Goal: Task Accomplishment & Management: Complete application form

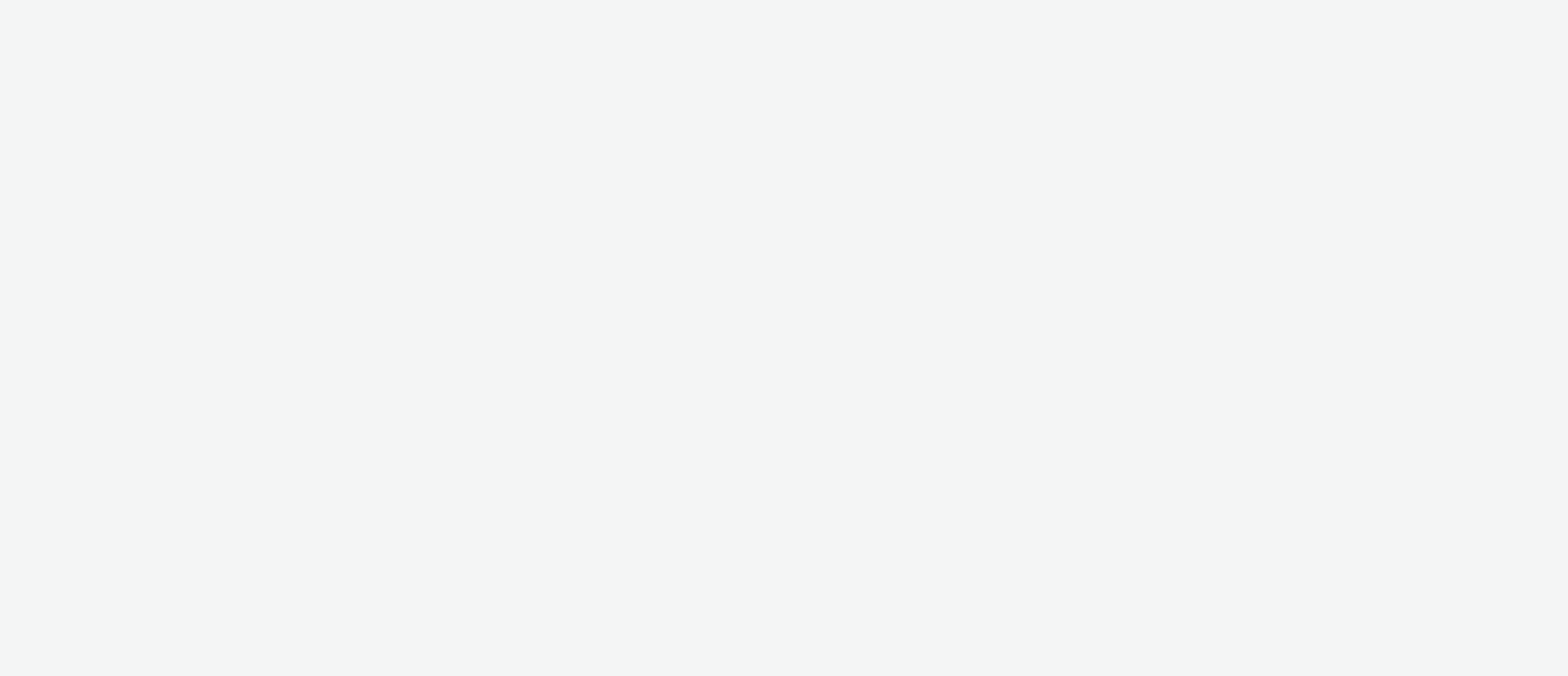
select select "11a7df10-284f-415c-b52a-427acf4c31ae"
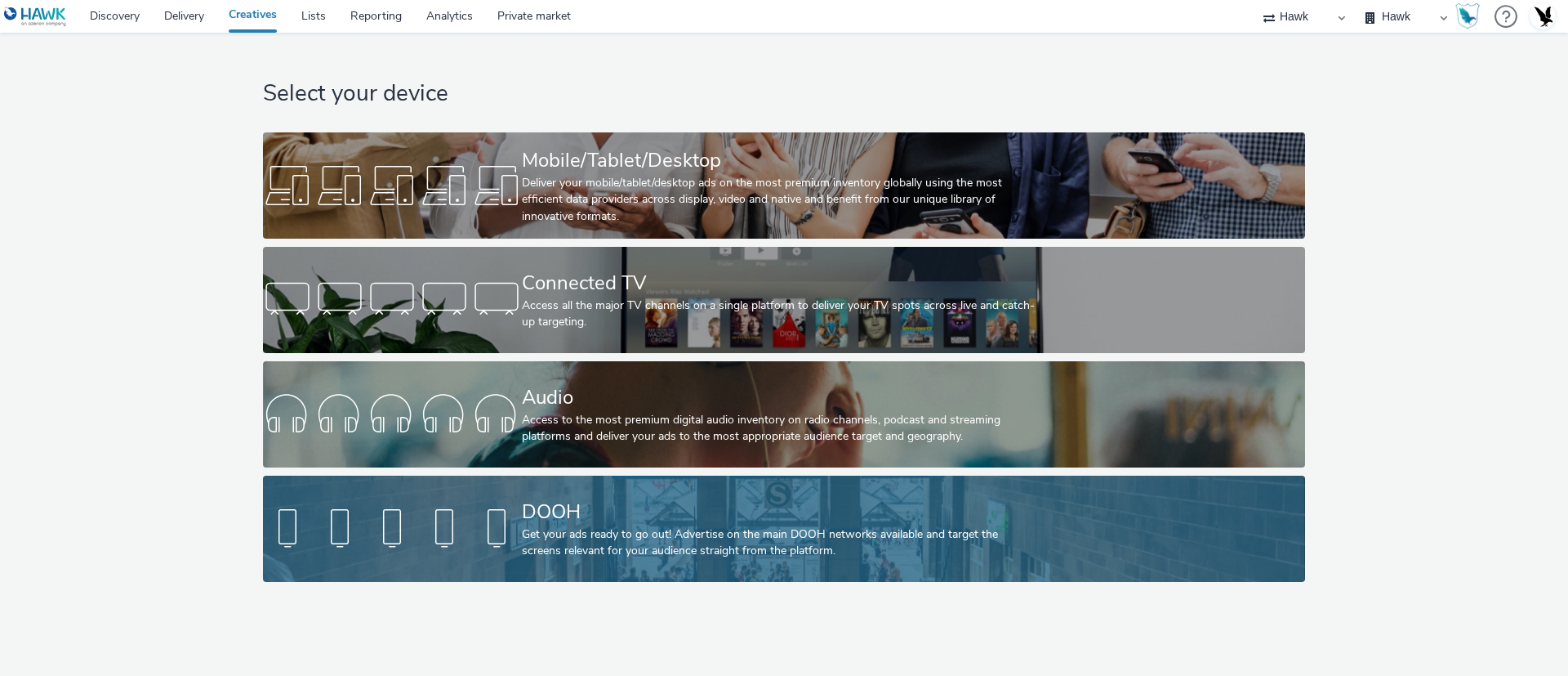
click at [784, 484] on div "DOOH Get your ads ready to go out! Advertise on the main DOOH networks availabl…" at bounding box center [780, 528] width 517 height 106
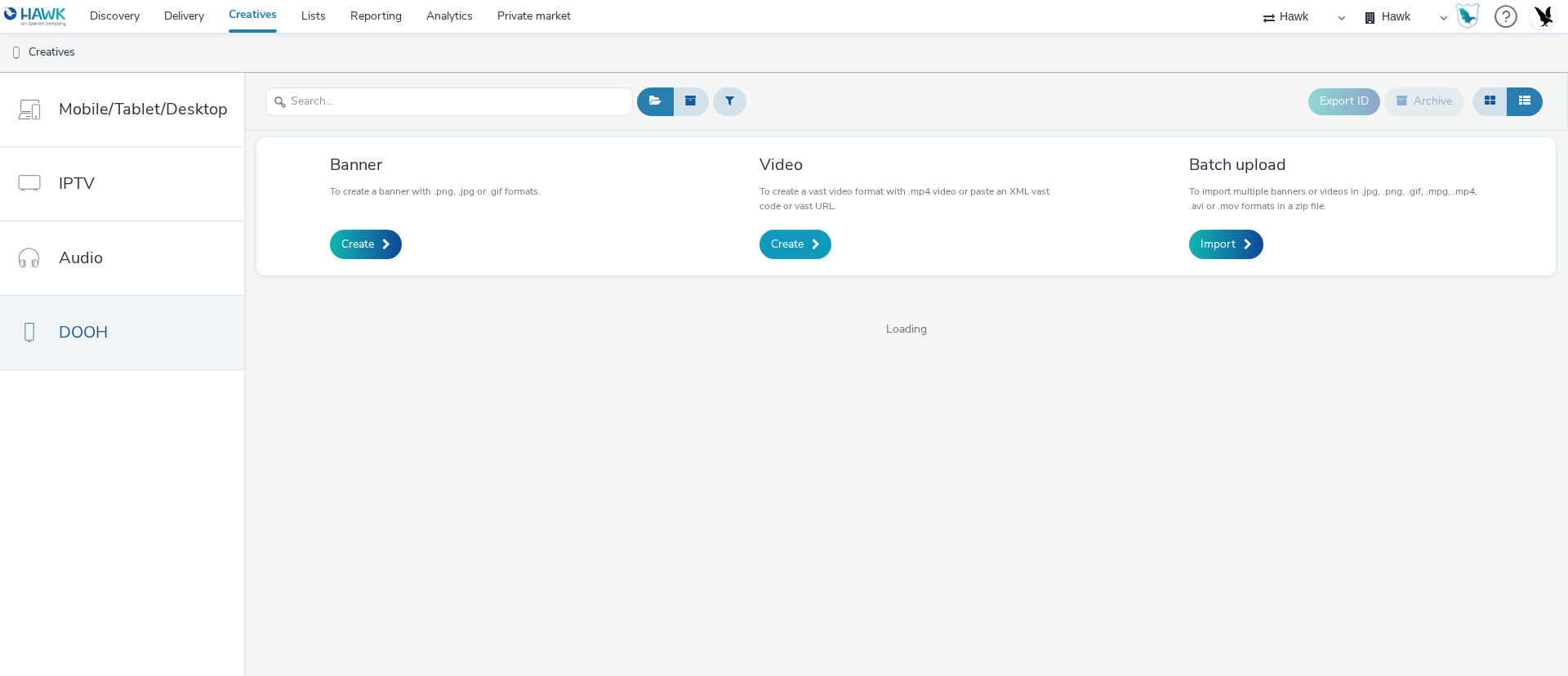
click at [783, 245] on span "Create" at bounding box center [786, 244] width 33 height 17
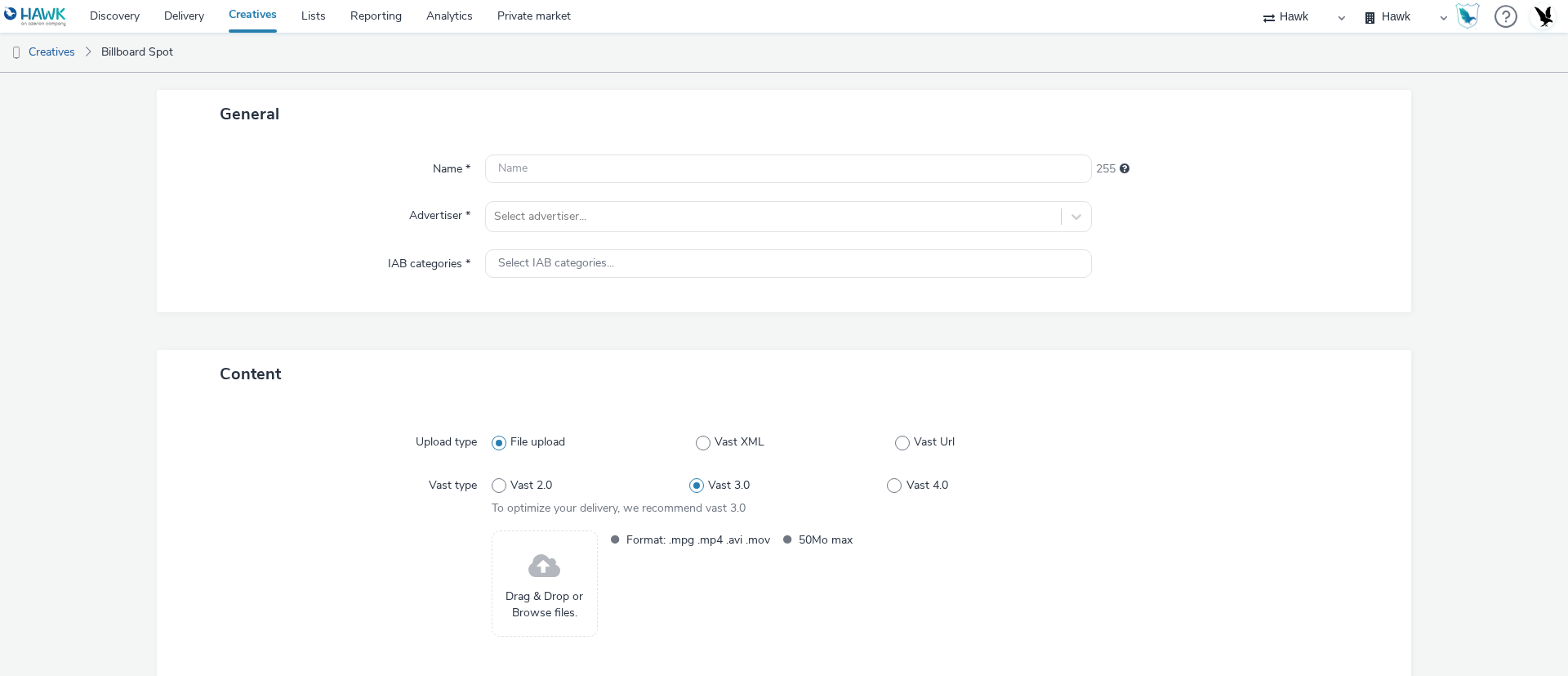
scroll to position [169, 0]
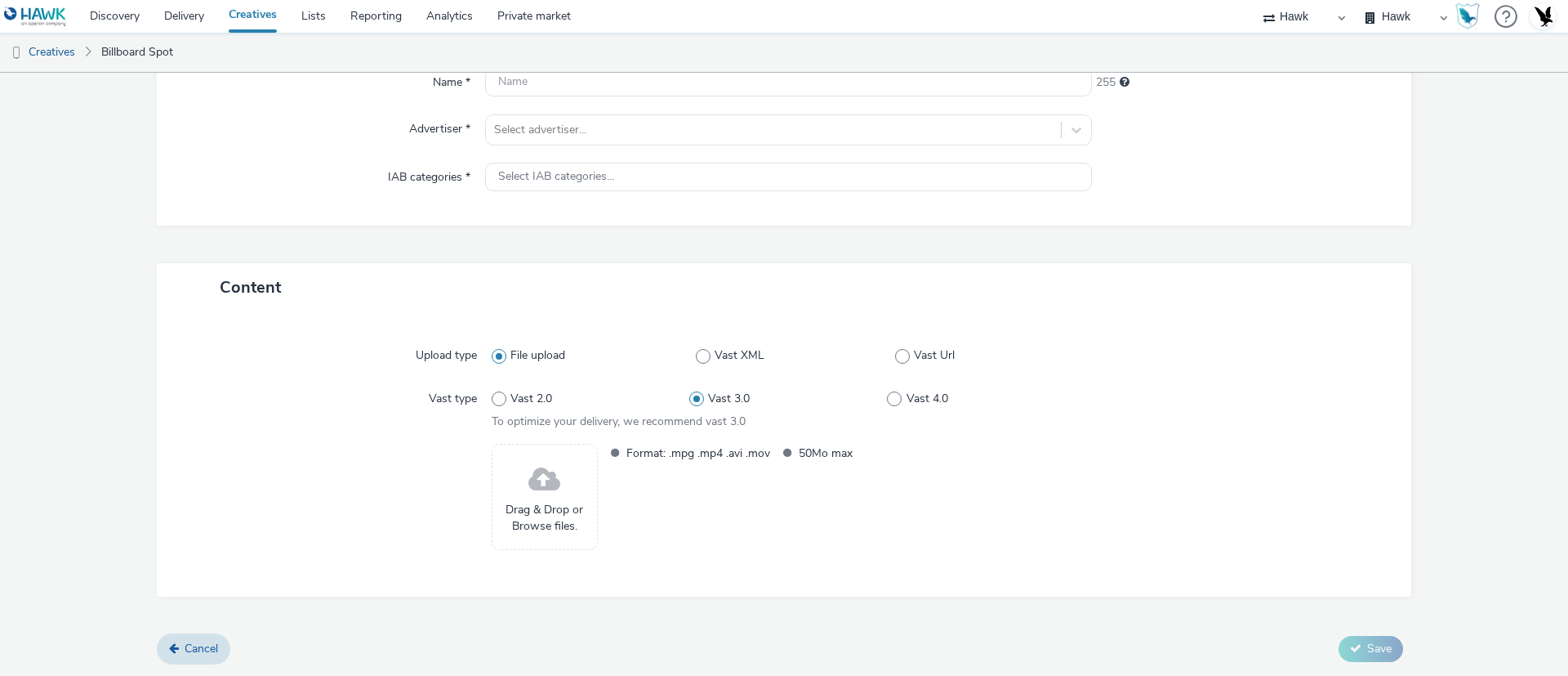
click at [534, 462] on span at bounding box center [544, 480] width 32 height 44
click at [217, 649] on span "Cancel" at bounding box center [202, 648] width 34 height 16
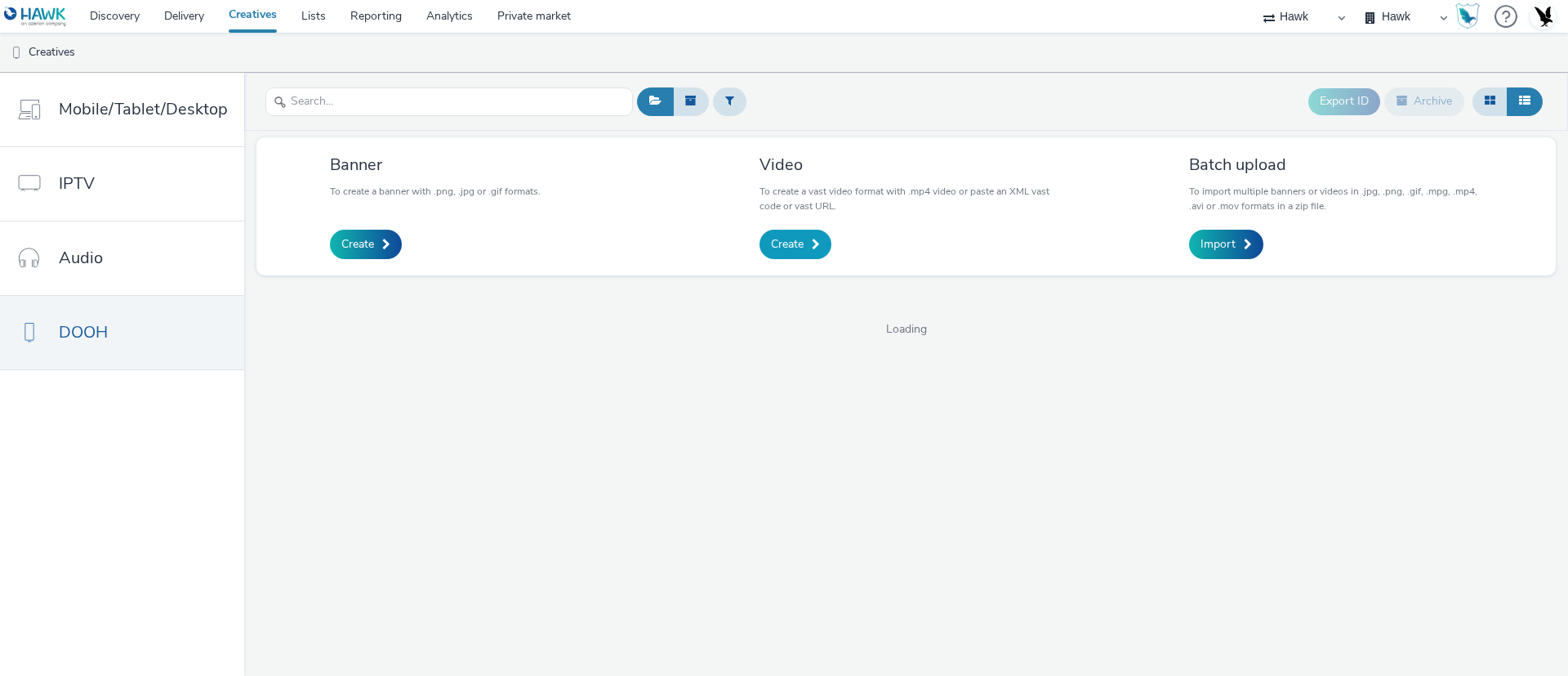
click at [799, 240] on span "Create" at bounding box center [786, 244] width 33 height 17
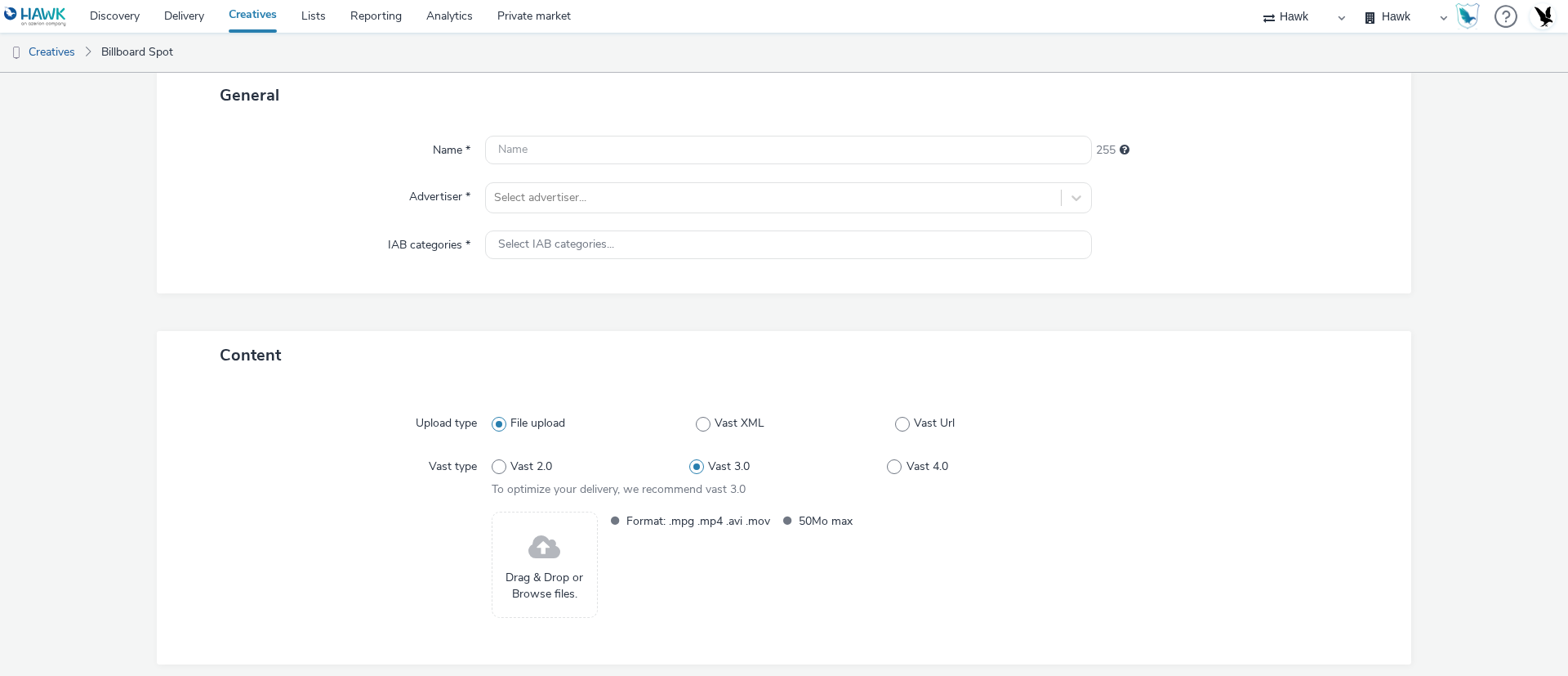
scroll to position [169, 0]
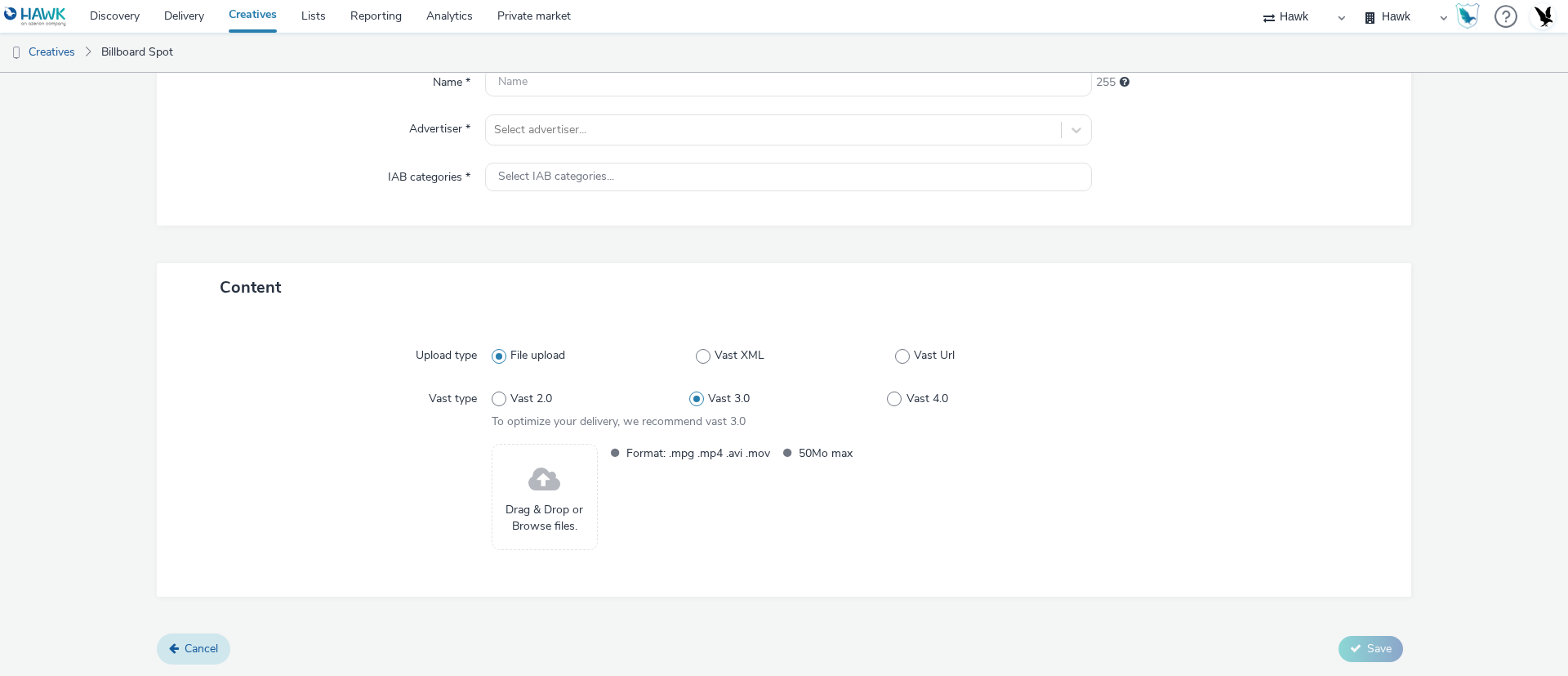
click at [205, 659] on link "Cancel" at bounding box center [193, 648] width 73 height 31
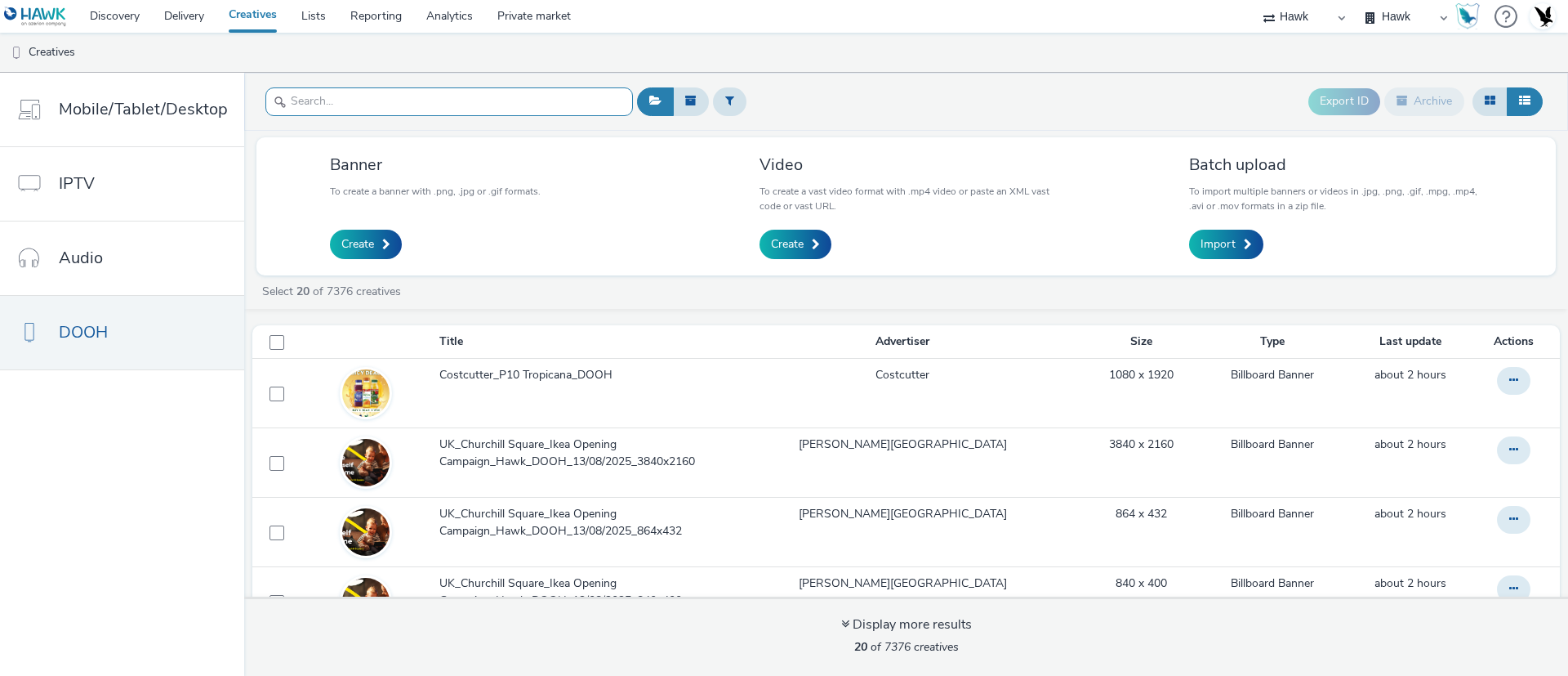
click at [419, 96] on input "text" at bounding box center [448, 101] width 367 height 29
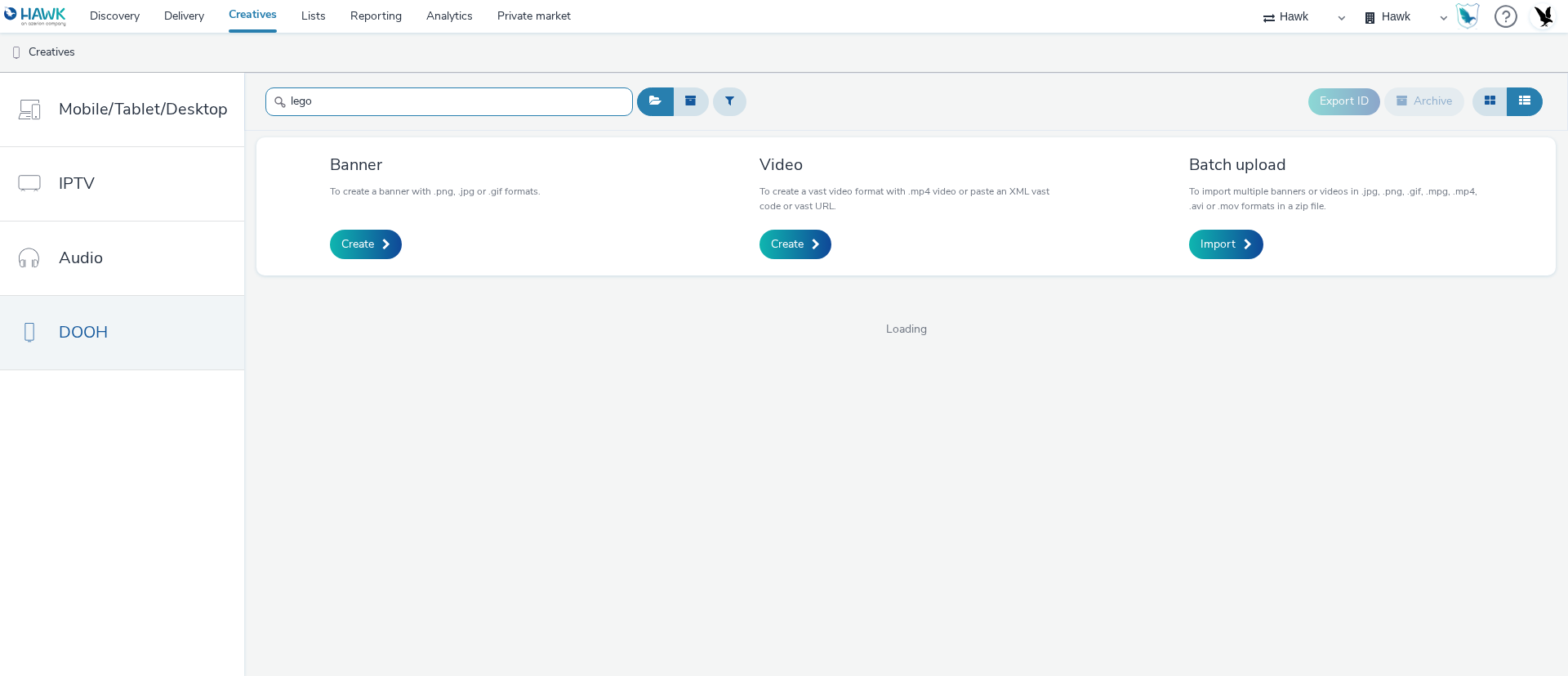
type input "lego"
click at [594, 117] on div "lego" at bounding box center [448, 102] width 367 height 40
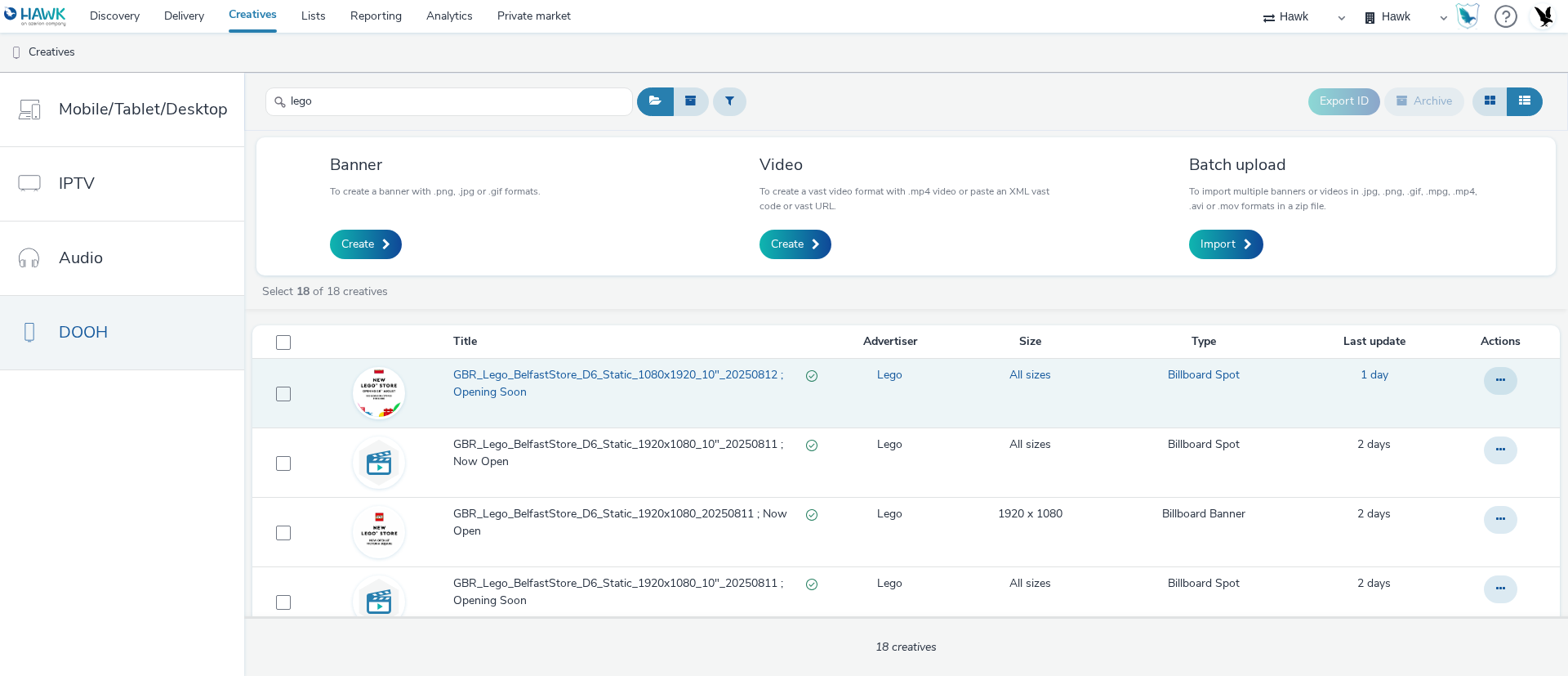
click at [509, 386] on span "GBR_Lego_BelfastStore_D6_Static_1080x1920_10"_20250812 ; Opening Soon" at bounding box center [629, 384] width 353 height 34
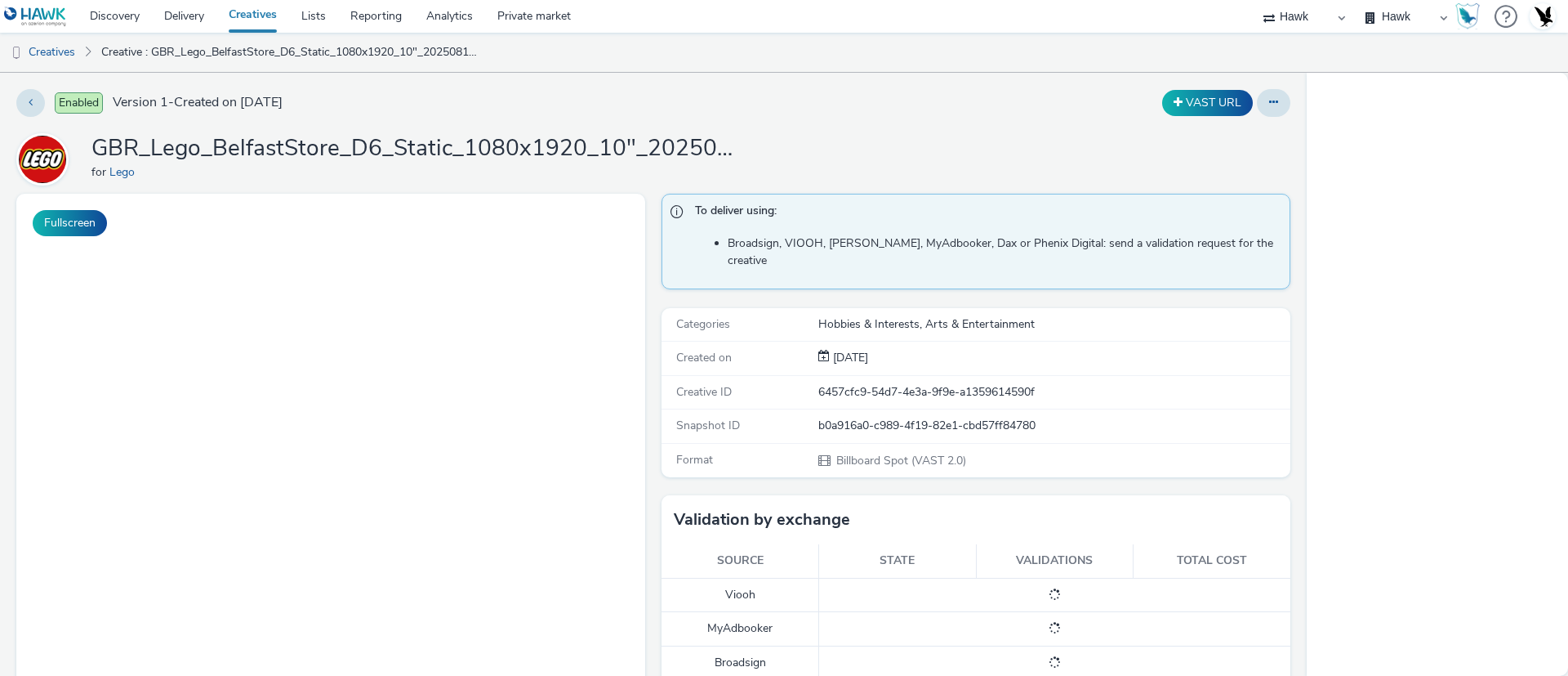
click at [418, 143] on h1 "GBR_Lego_BelfastStore_D6_Static_1080x1920_10"_20250812 ; Opening Soon" at bounding box center [417, 148] width 653 height 31
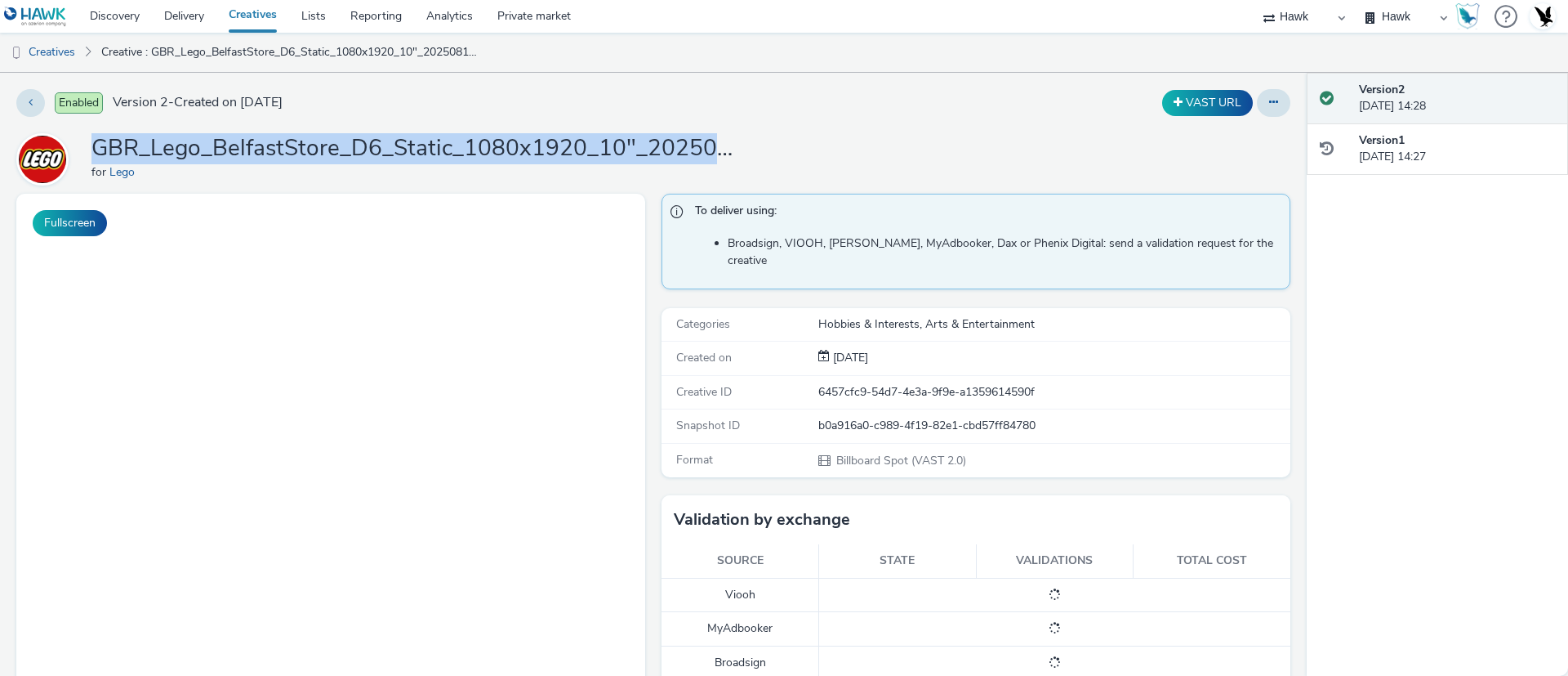
click at [418, 143] on h1 "GBR_Lego_BelfastStore_D6_Static_1080x1920_10"_20250812 ; Opening Soon" at bounding box center [417, 148] width 653 height 31
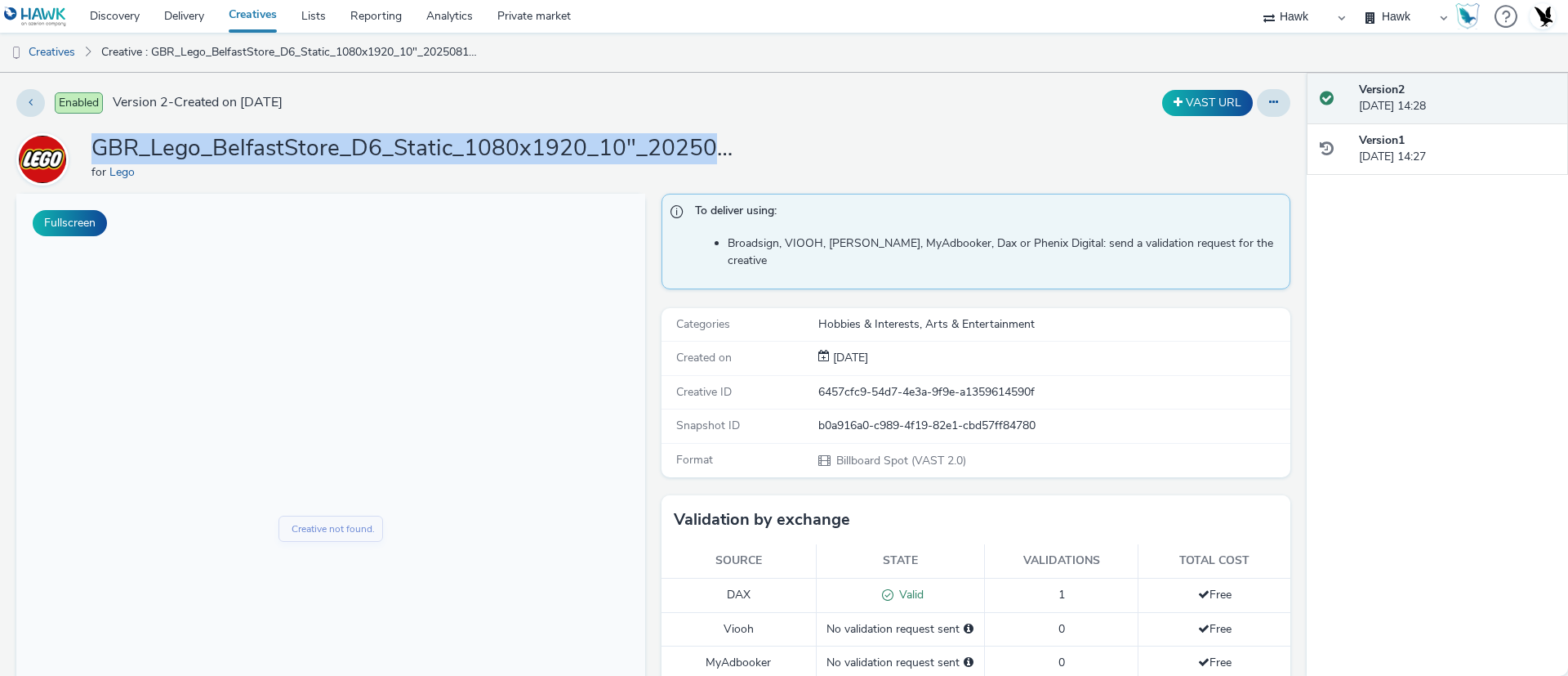
click at [418, 143] on h1 "GBR_Lego_BelfastStore_D6_Static_1080x1920_10"_20250812 ; Opening Soon" at bounding box center [417, 148] width 653 height 31
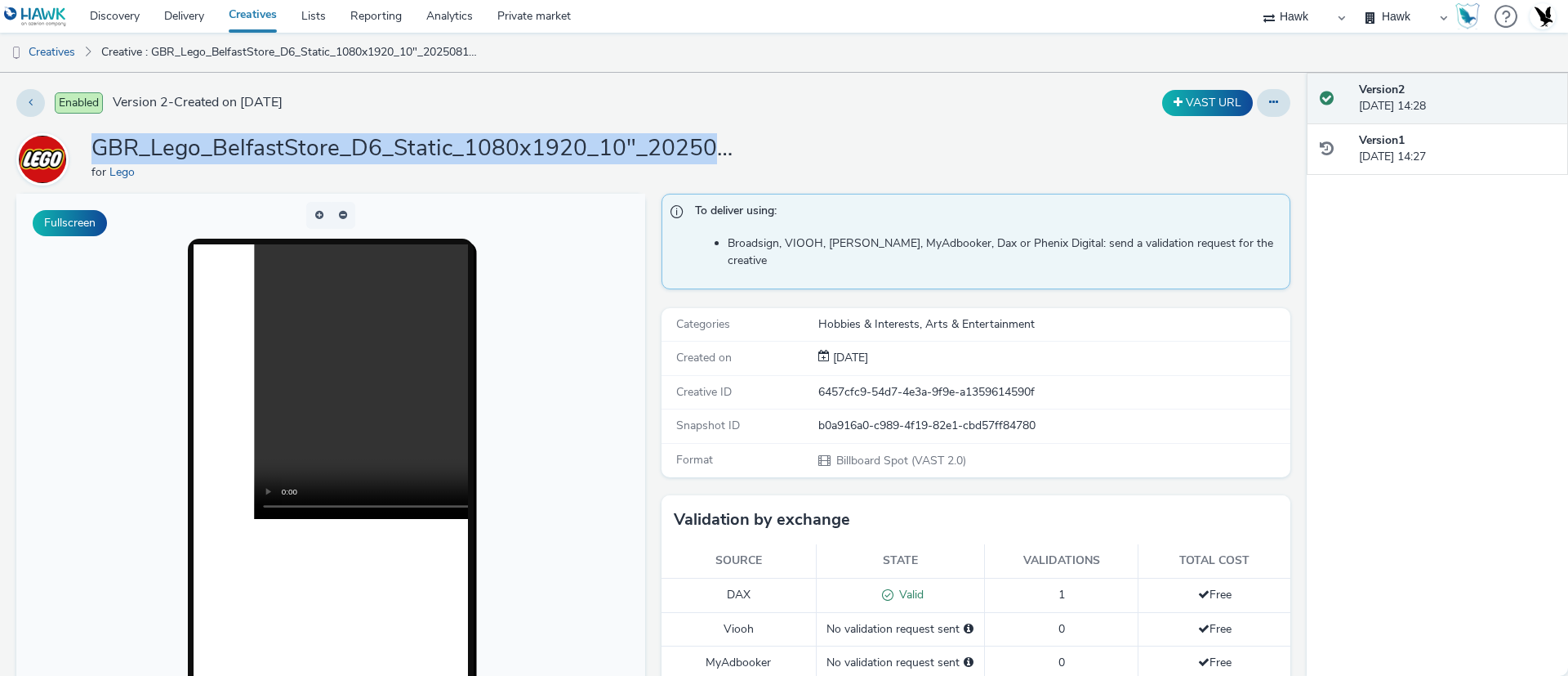
click at [418, 143] on h1 "GBR_Lego_BelfastStore_D6_Static_1080x1920_10"_20250812 ; Opening Soon" at bounding box center [417, 148] width 653 height 31
copy h1 "GBR_Lego_BelfastStore_D6_Static_1080x1920_10"_20250812 ; Opening Soon"
click at [60, 50] on link "Creatives" at bounding box center [42, 52] width 83 height 40
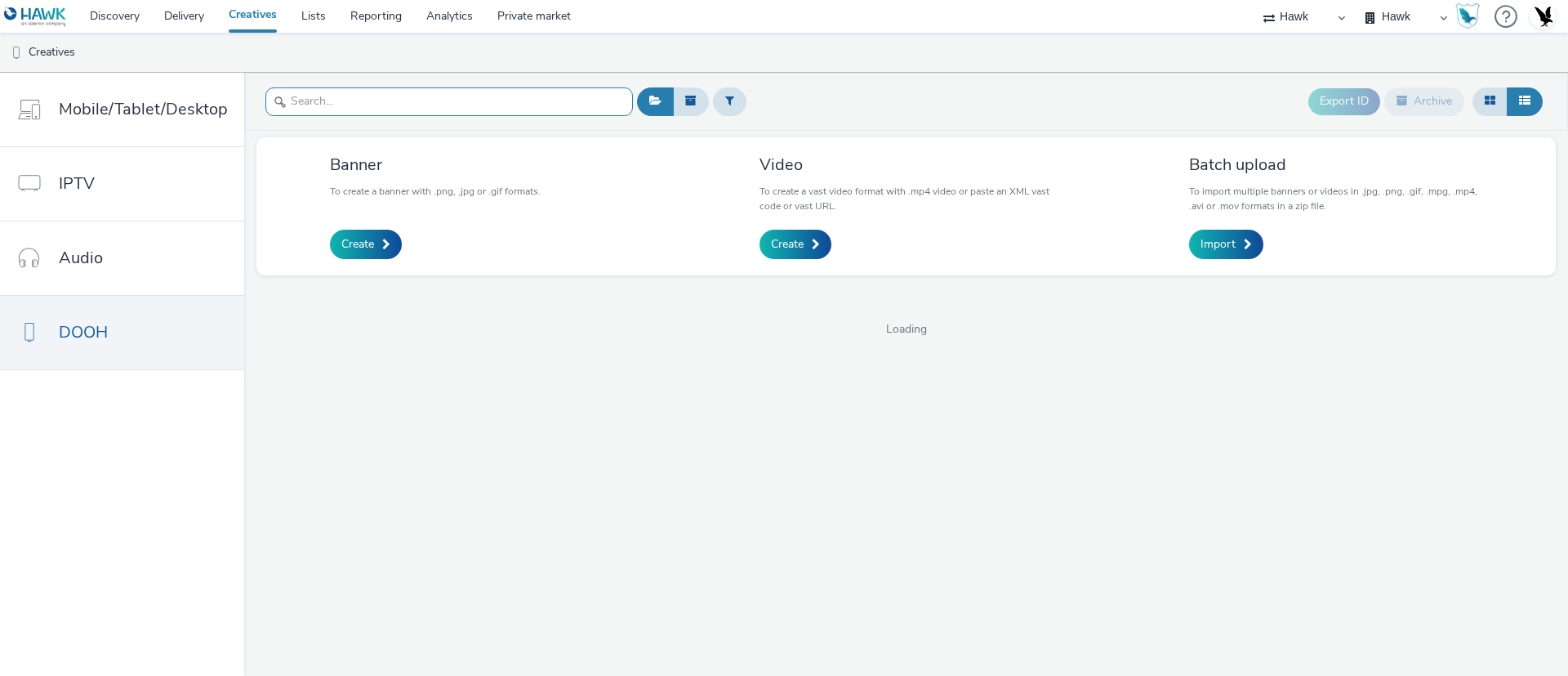
click at [404, 114] on input "text" at bounding box center [448, 101] width 367 height 29
paste input "GBR_Lego_BelfastStore_D6_Static_1080x1920_10"_20250812 ; Opening Soon"
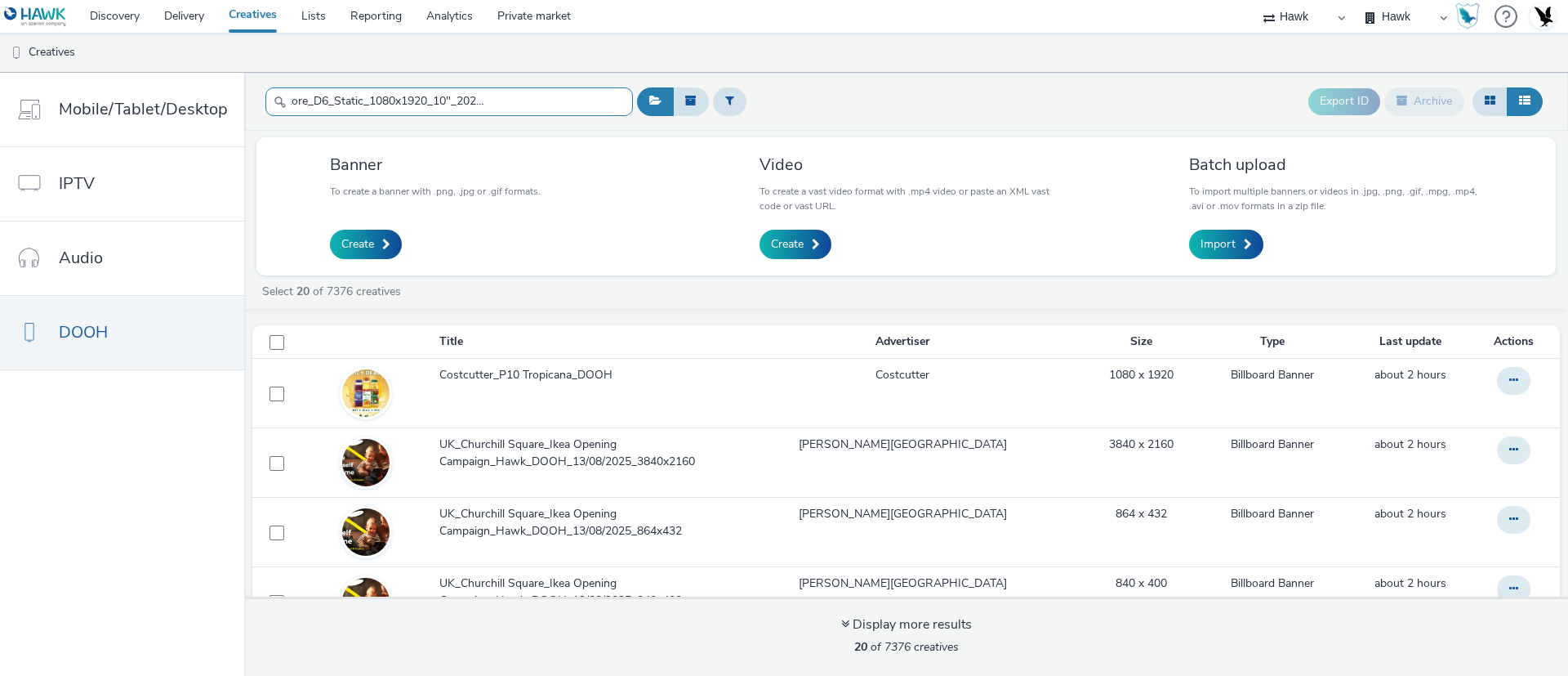
type input "GBR_Lego_BelfastStore_D6_Static_1080x1920_10"_20250812 ; Opening Soon"
drag, startPoint x: 728, startPoint y: 247, endPoint x: 751, endPoint y: 245, distance: 23.1
click at [734, 247] on div "Banner To create a banner with .png, .jpg or .gif formats. Create Video To crea…" at bounding box center [905, 207] width 1299 height 139
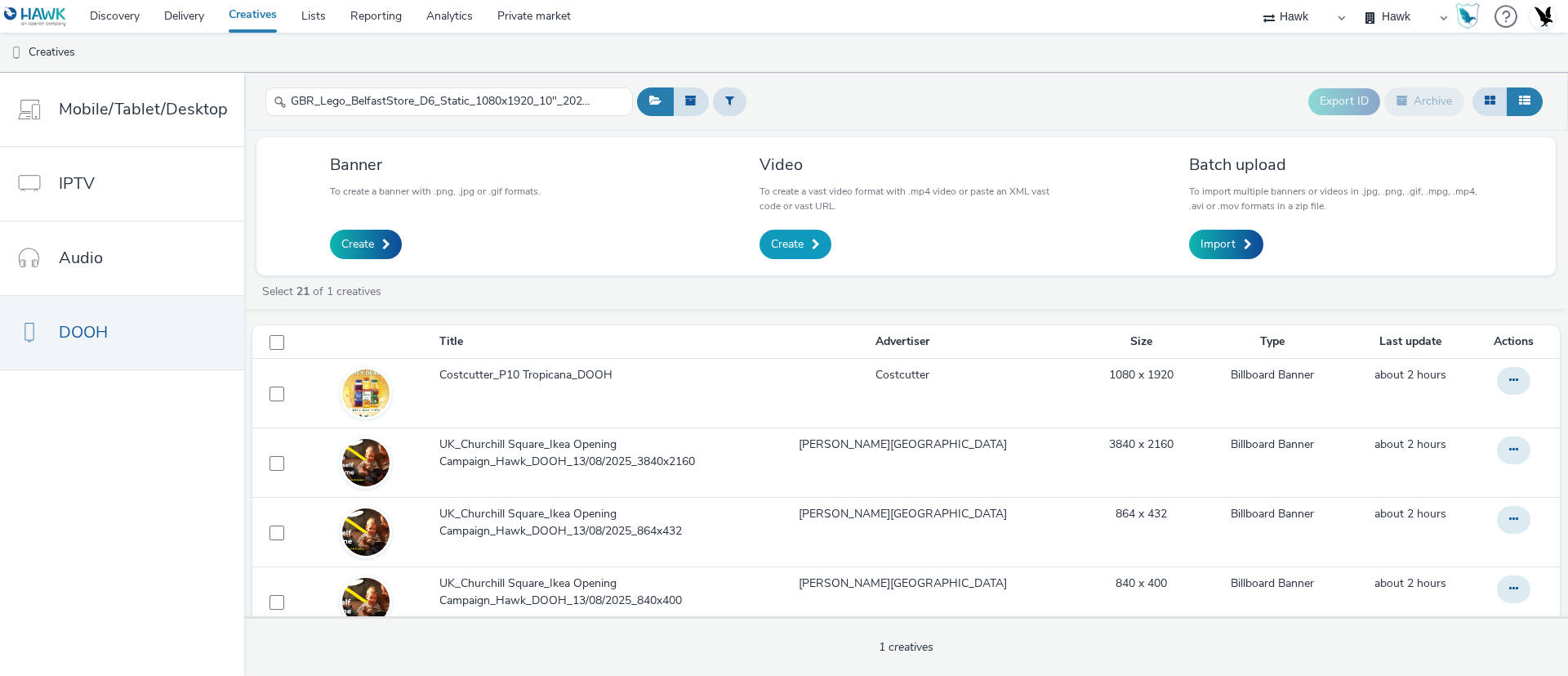
click at [775, 241] on span "Create" at bounding box center [786, 244] width 33 height 17
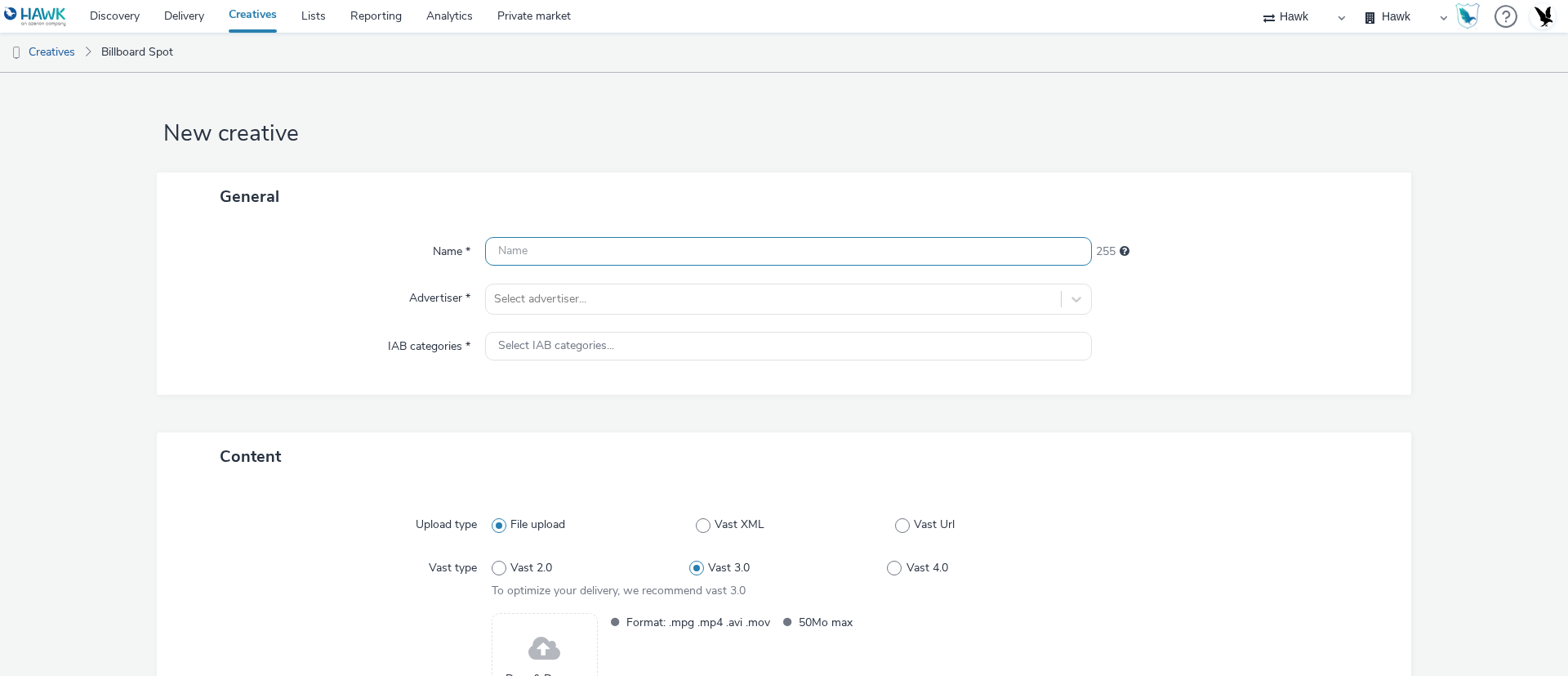
click at [588, 251] on input "text" at bounding box center [787, 250] width 606 height 29
paste input "GBR_Lego_BelfastStore_D6_Static_1080x1920_10"_20250812 ; Opening Soon"
type input "GBR_Lego_BelfastStore_D6_Static_1080x1920_10"_20250812 ; Opening Soon"
click at [596, 283] on div "Select advertiser..." at bounding box center [787, 298] width 606 height 31
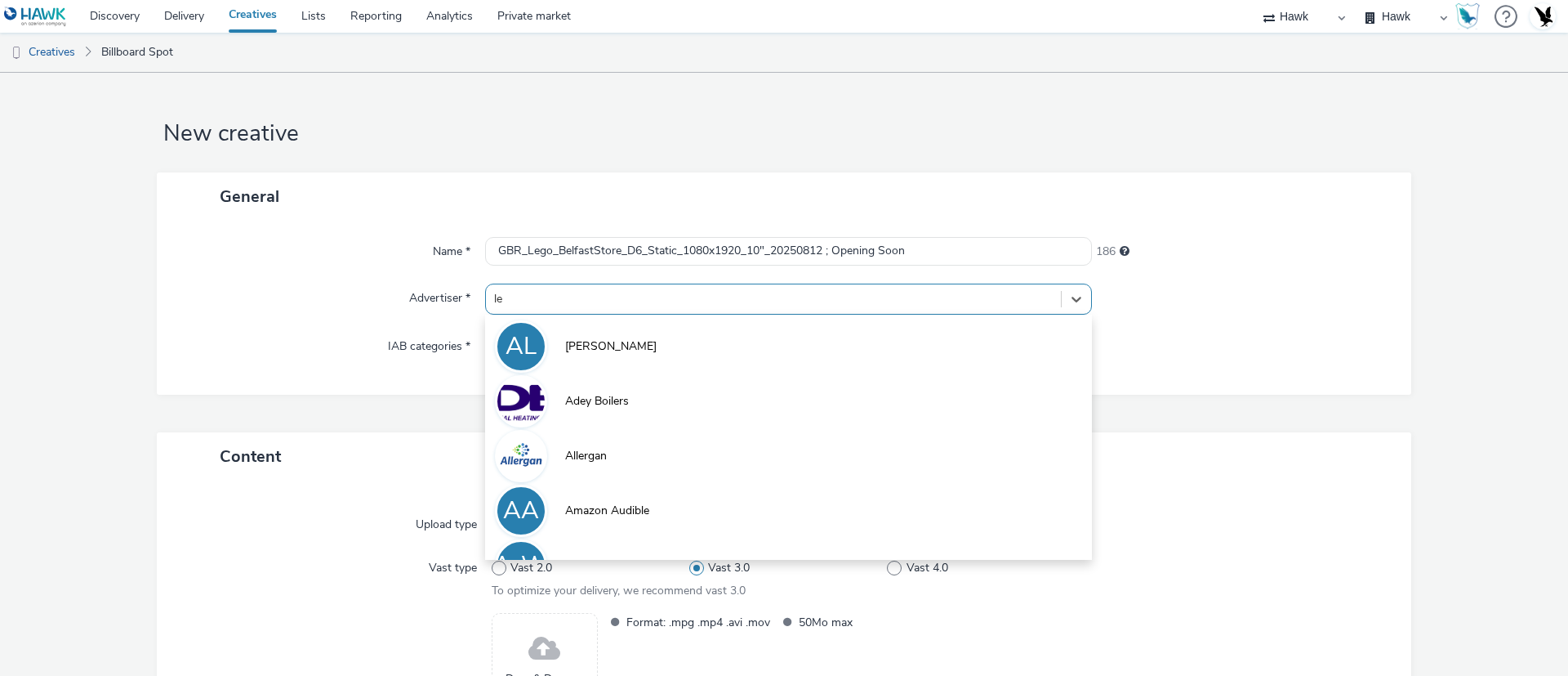
type input "leg"
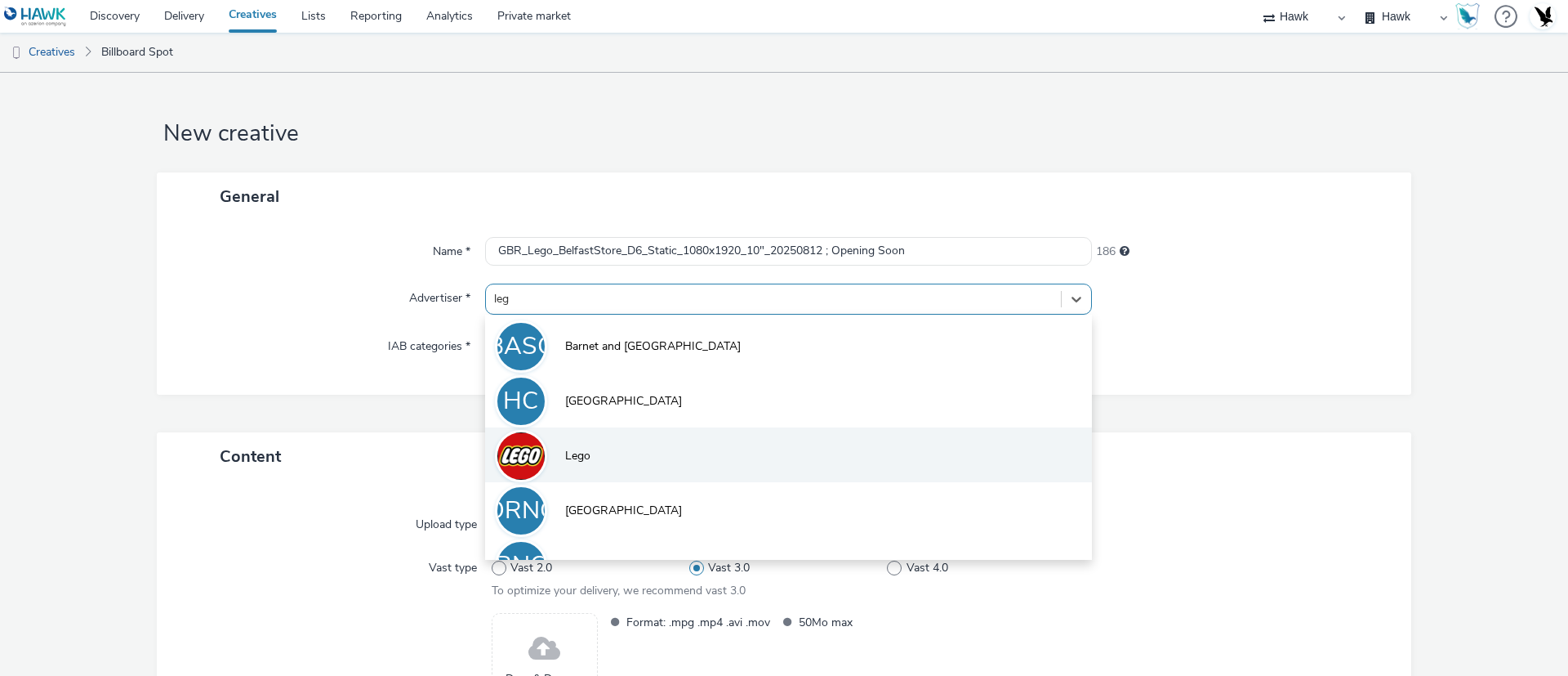
click at [606, 453] on li "Lego" at bounding box center [787, 454] width 606 height 54
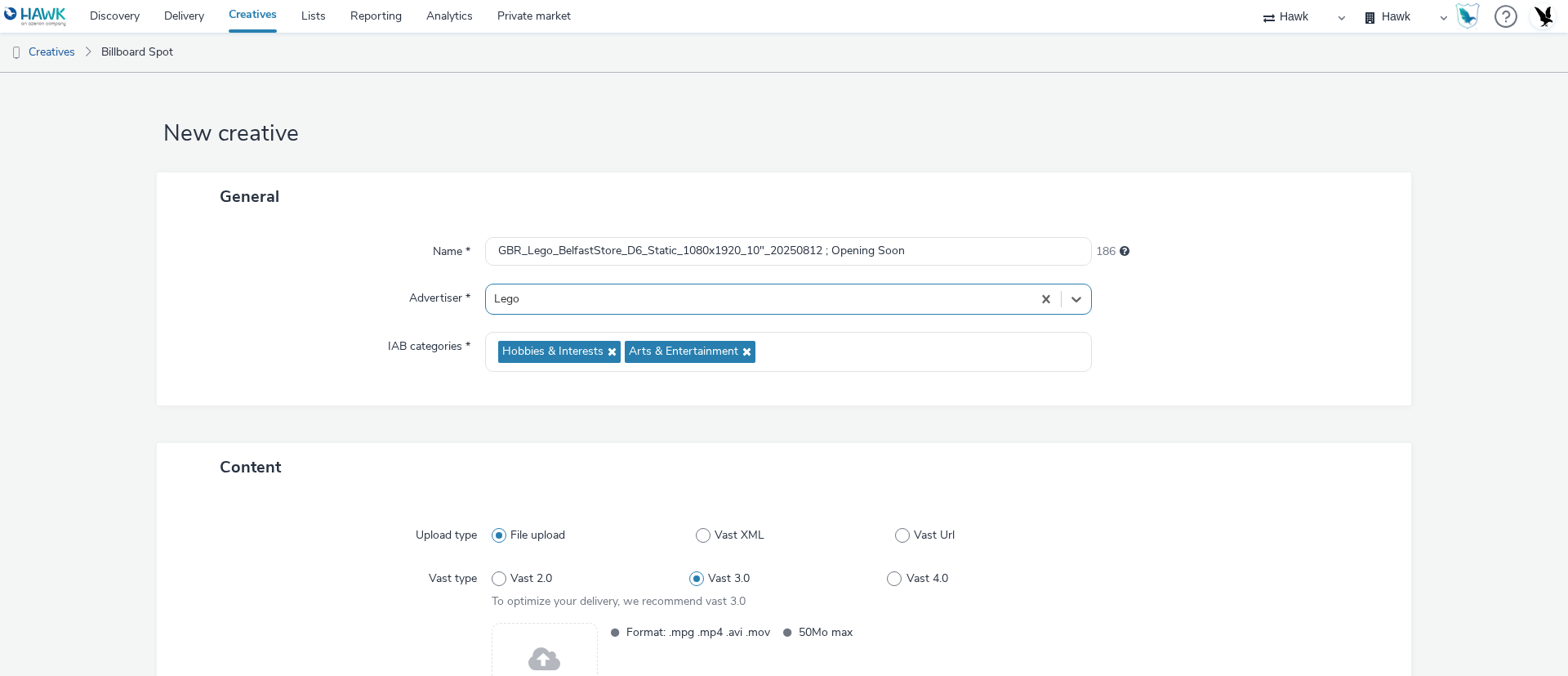
scroll to position [179, 0]
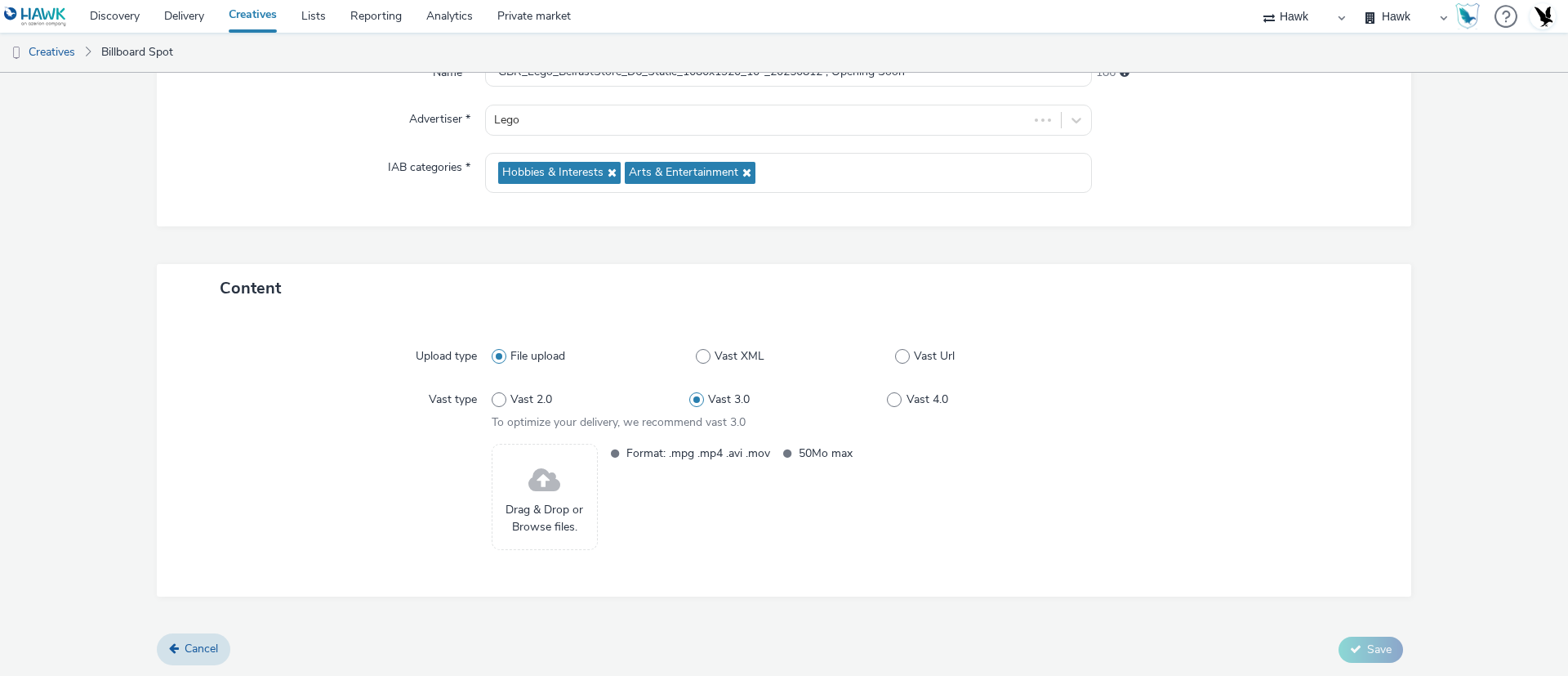
click at [528, 480] on span at bounding box center [544, 481] width 32 height 44
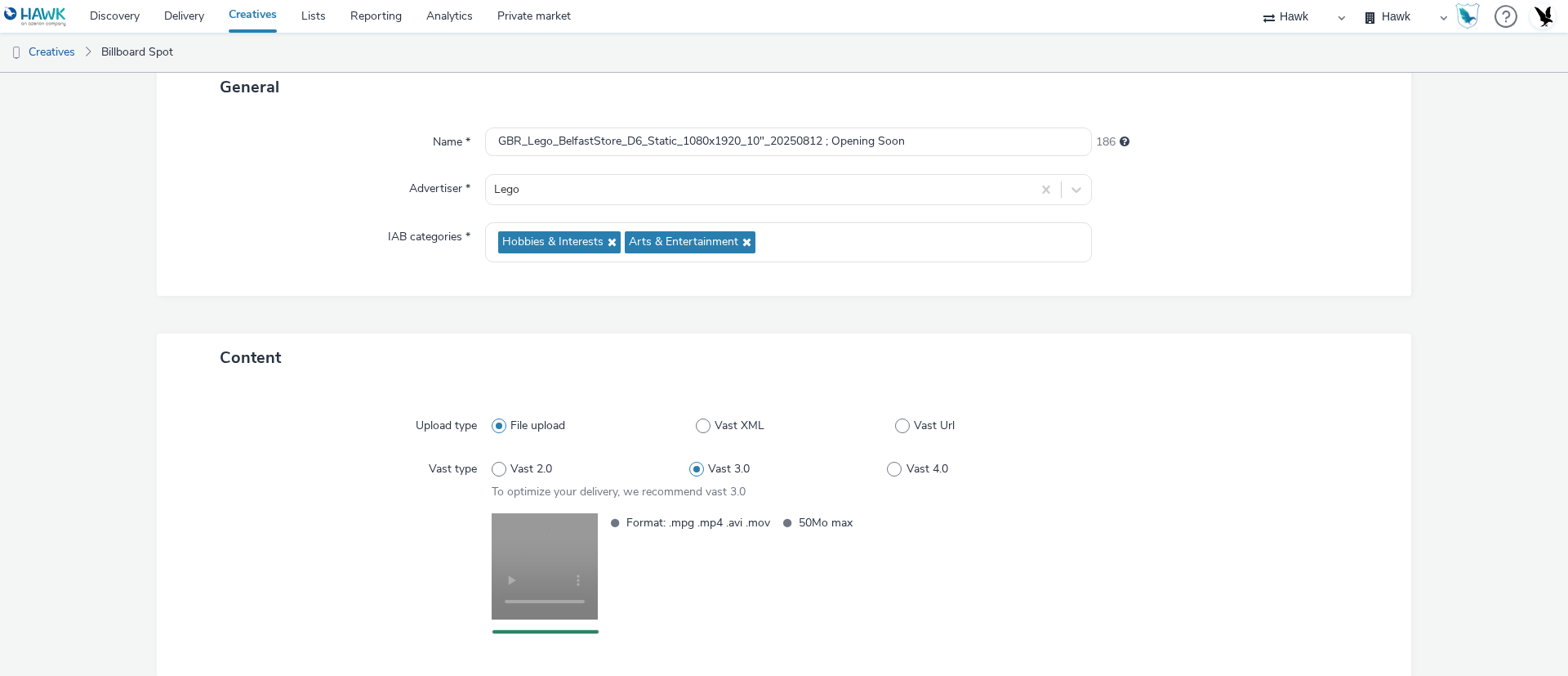
scroll to position [56, 0]
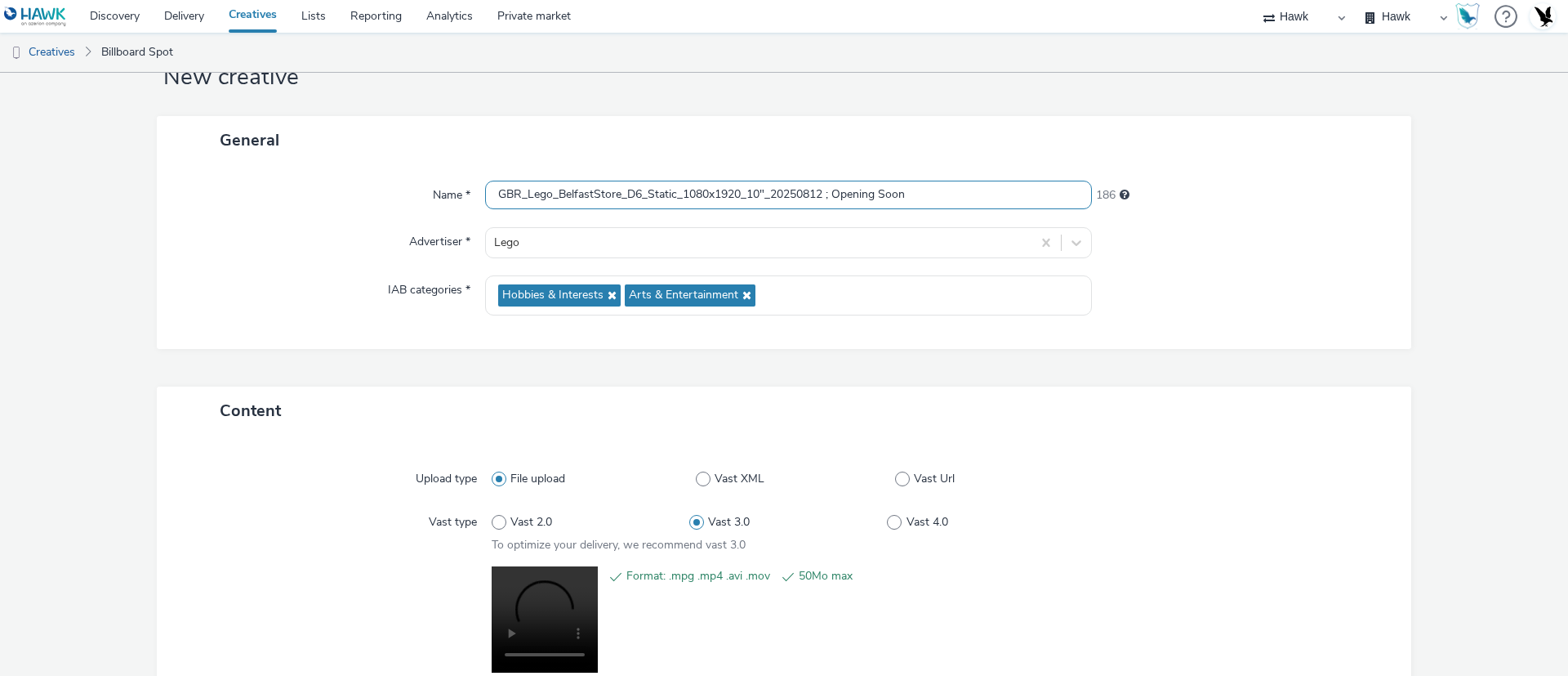
click at [820, 194] on input "GBR_Lego_BelfastStore_D6_Static_1080x1920_10"_20250812 ; Opening Soon" at bounding box center [787, 194] width 606 height 29
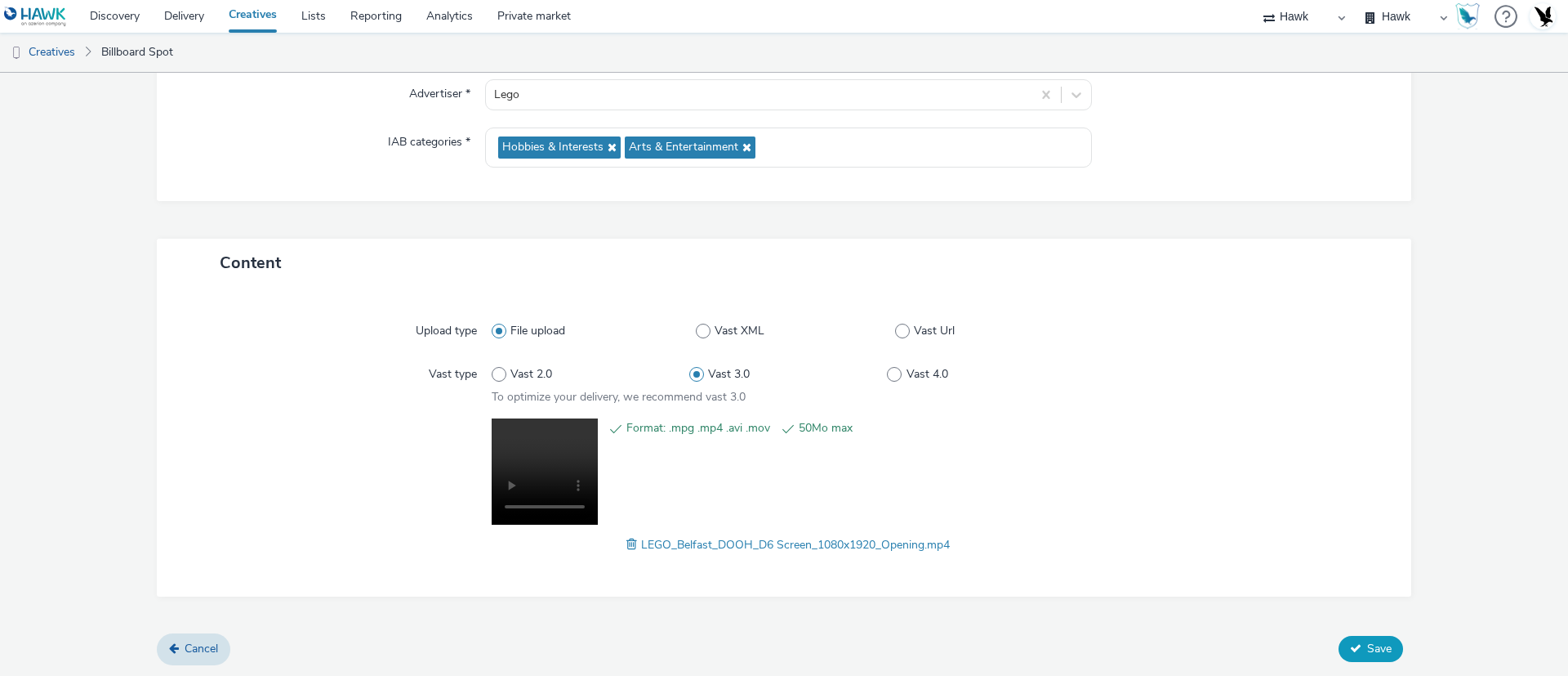
type input "GBR_Lego_BelfastStore_D6_Static_1080x1920_10"_20250813 ; Opening Soon"
click at [1350, 642] on icon at bounding box center [1356, 648] width 12 height 12
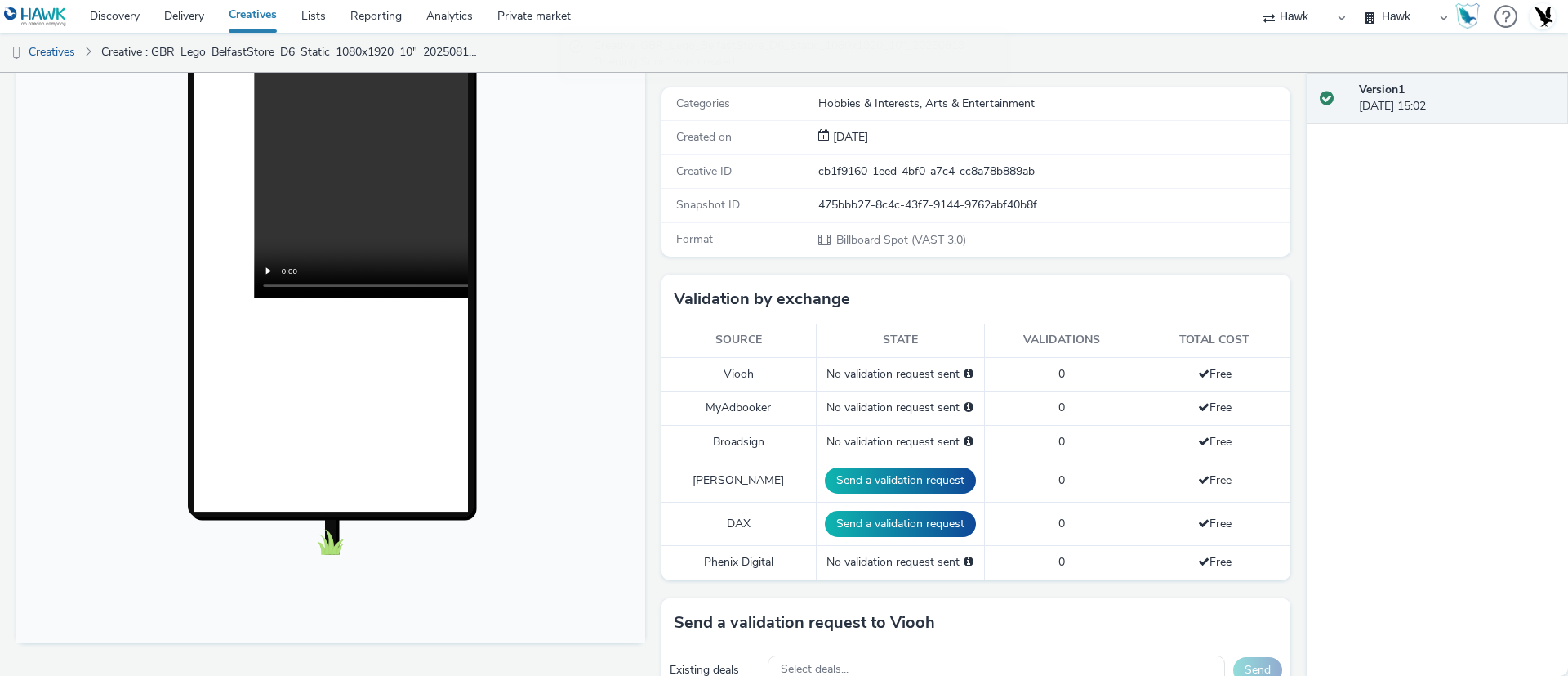
scroll to position [367, 0]
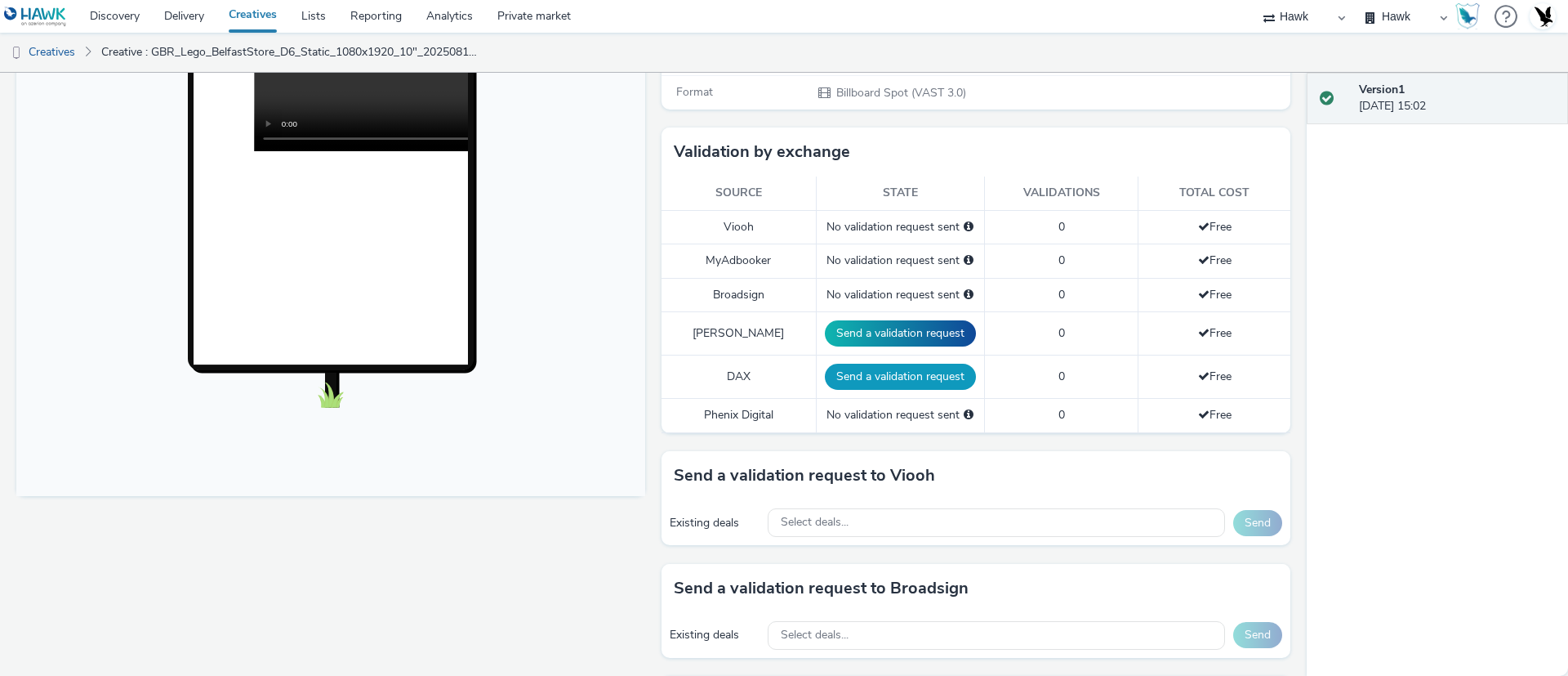
click at [872, 363] on button "Send a validation request" at bounding box center [900, 376] width 151 height 26
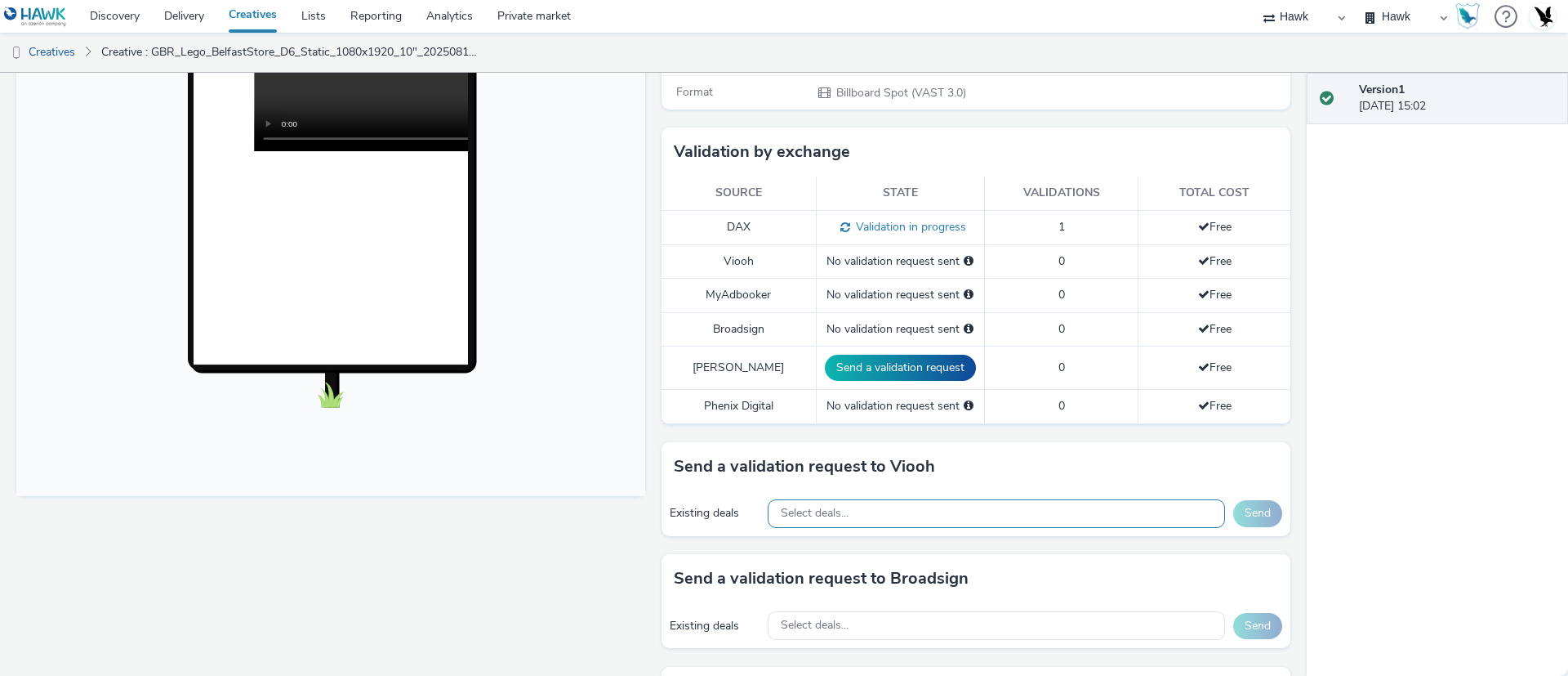
click at [1018, 499] on div "Select deals..." at bounding box center [996, 513] width 457 height 29
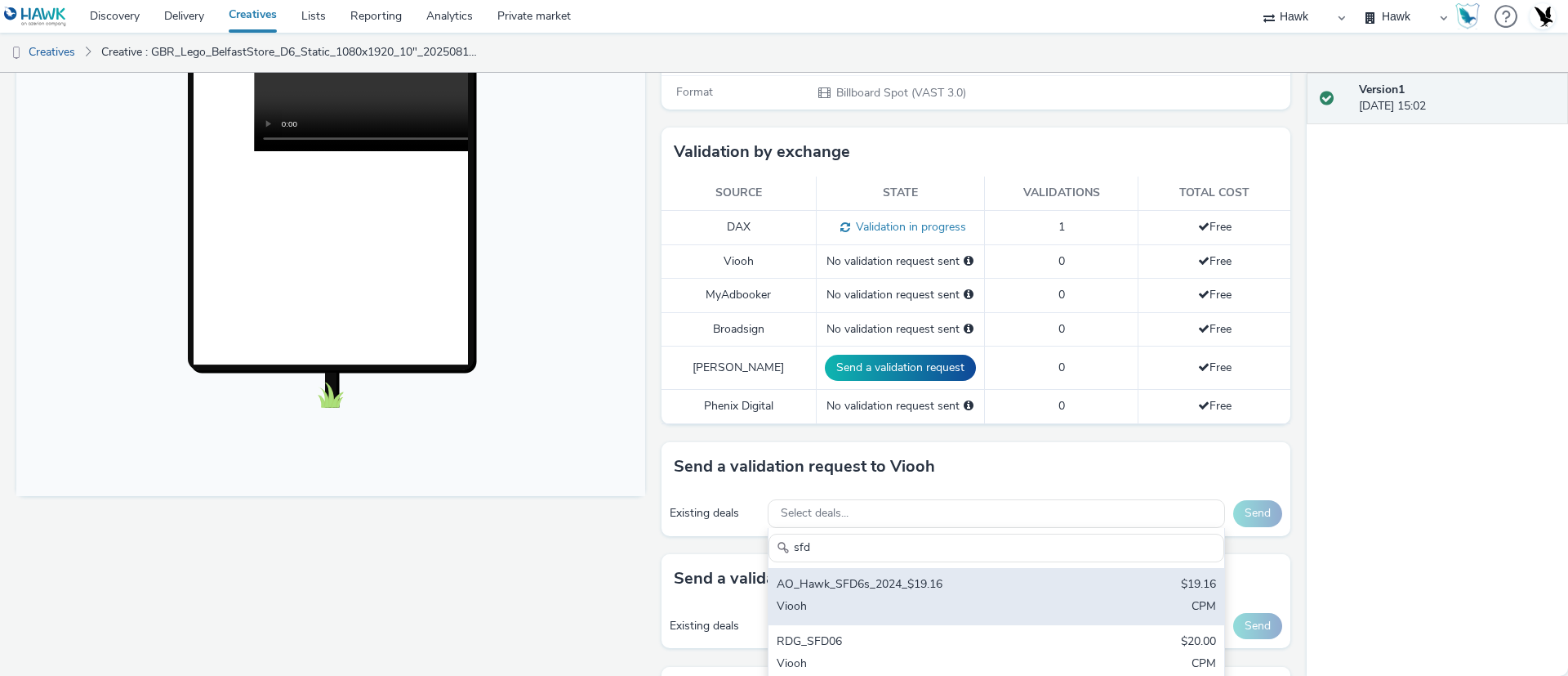
type input "sfd"
click at [980, 576] on div "AO_Hawk_SFD6s_2024_$19.16" at bounding box center [921, 585] width 290 height 19
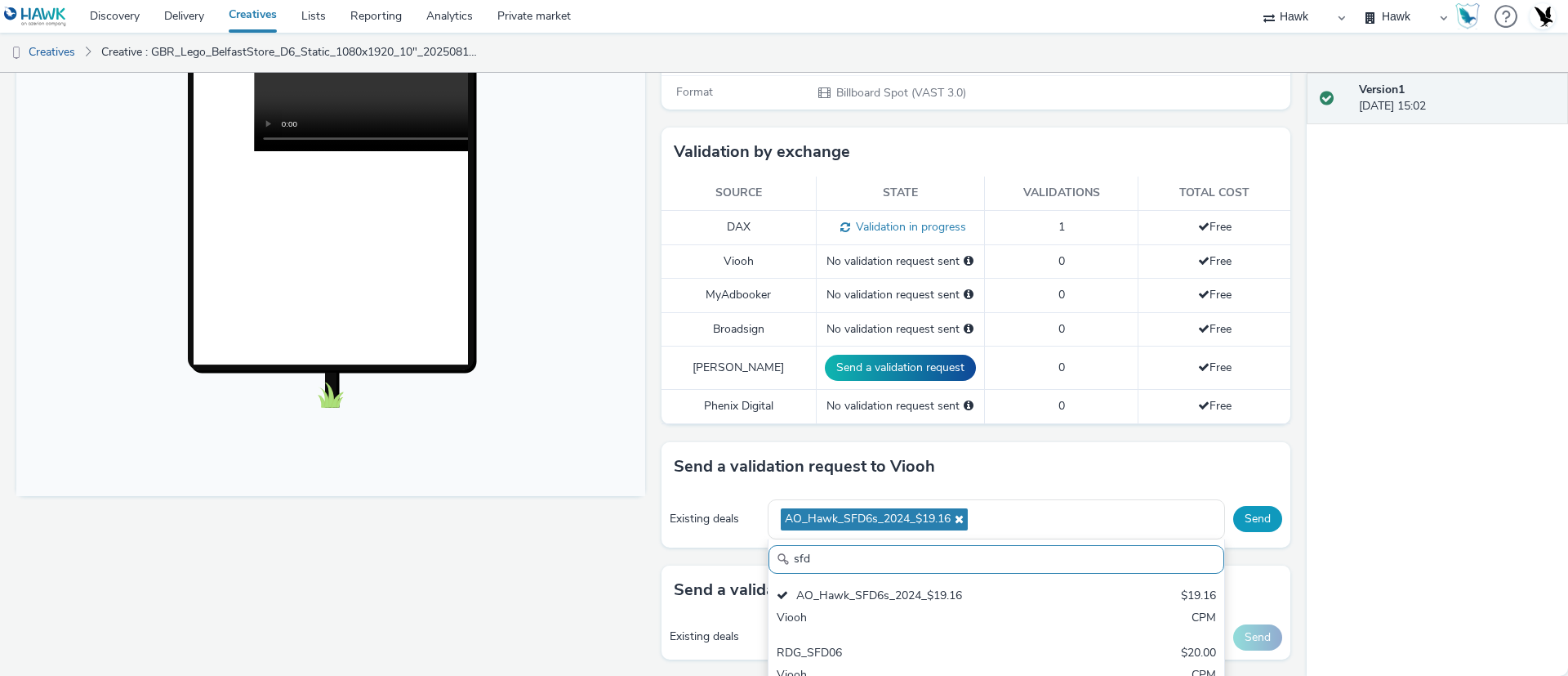
click at [1248, 506] on button "Send" at bounding box center [1257, 519] width 49 height 26
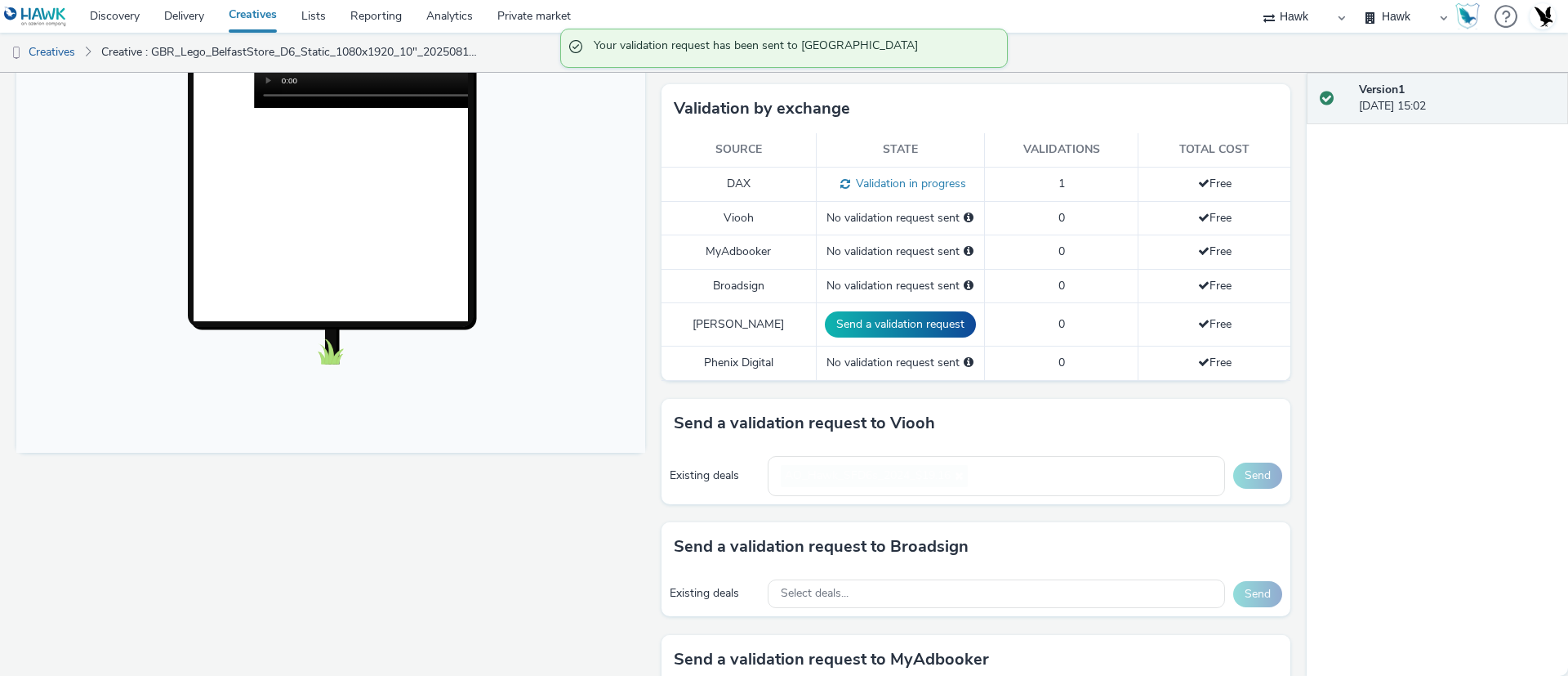
scroll to position [457, 0]
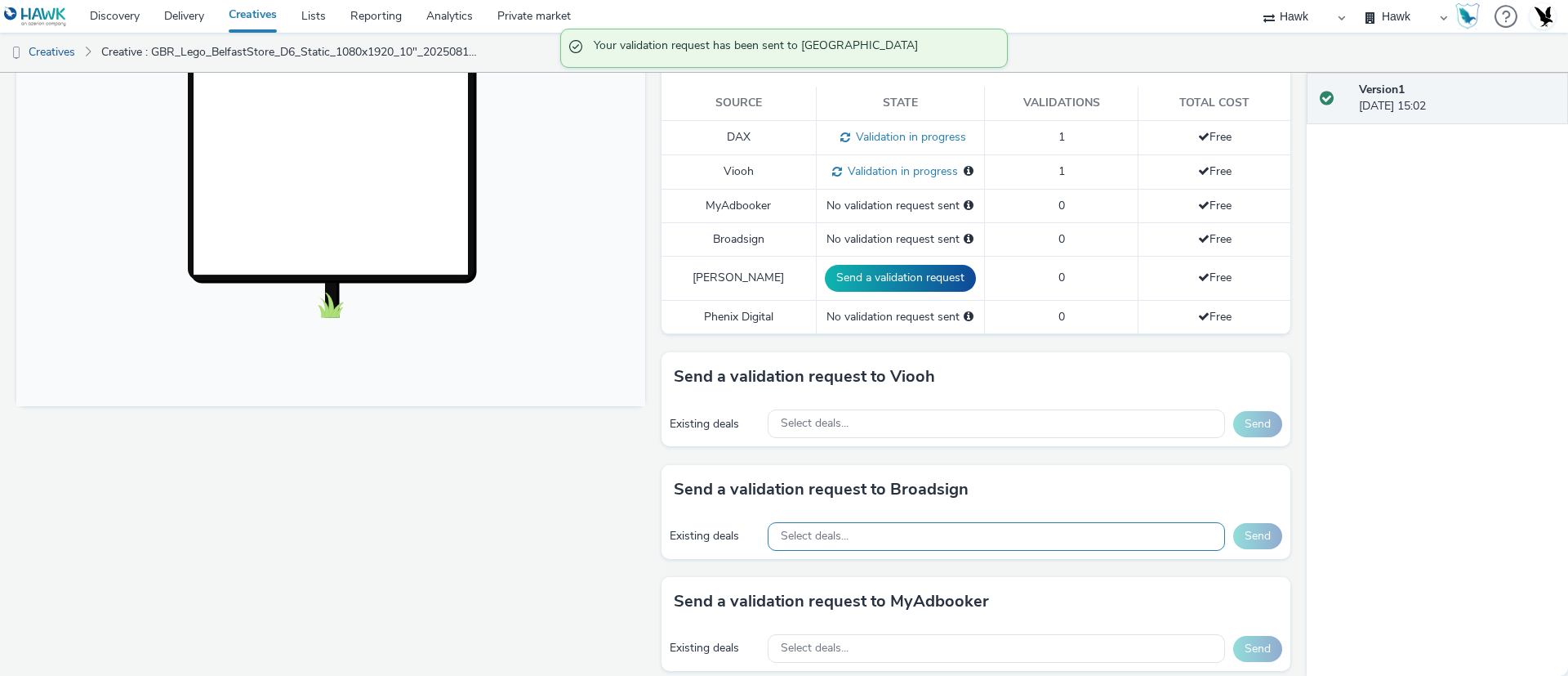
click at [1060, 522] on div "Select deals..." at bounding box center [996, 535] width 457 height 29
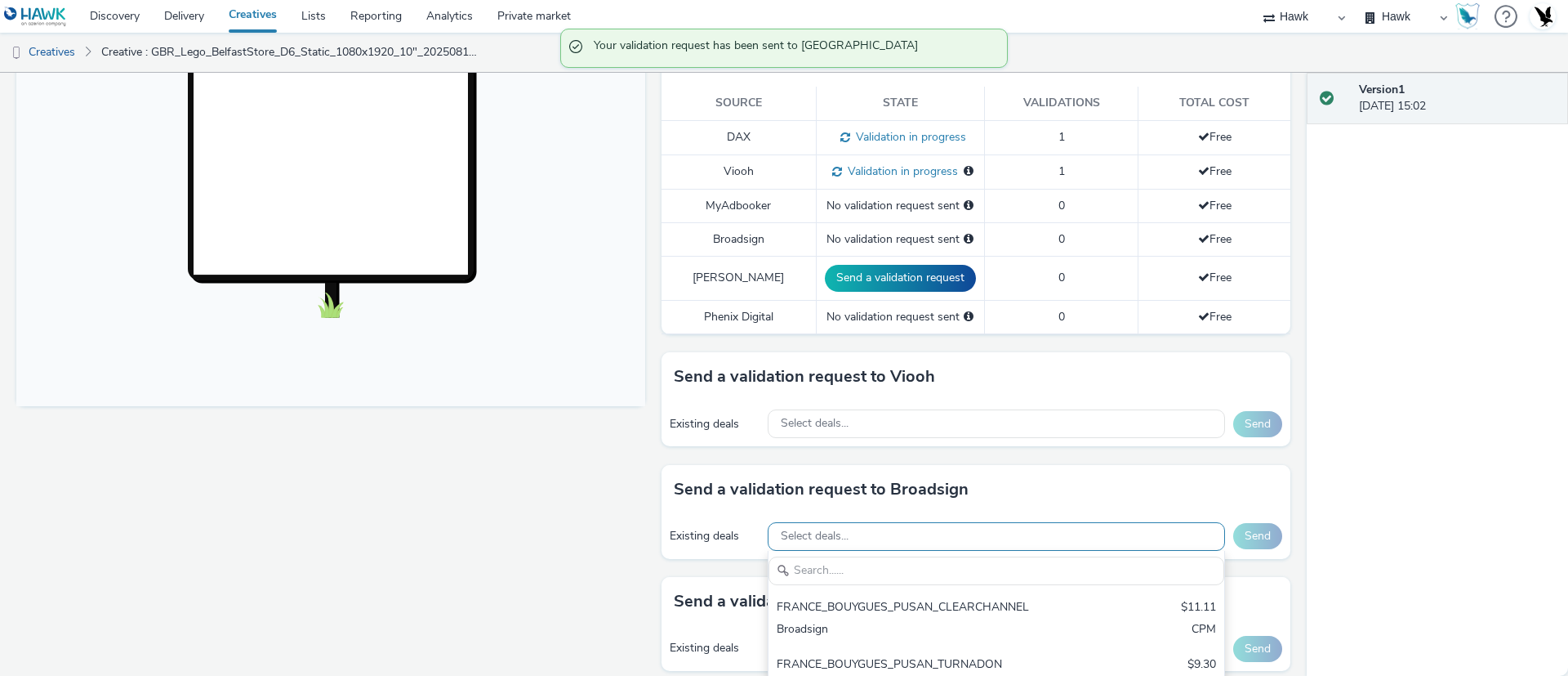
scroll to position [0, 0]
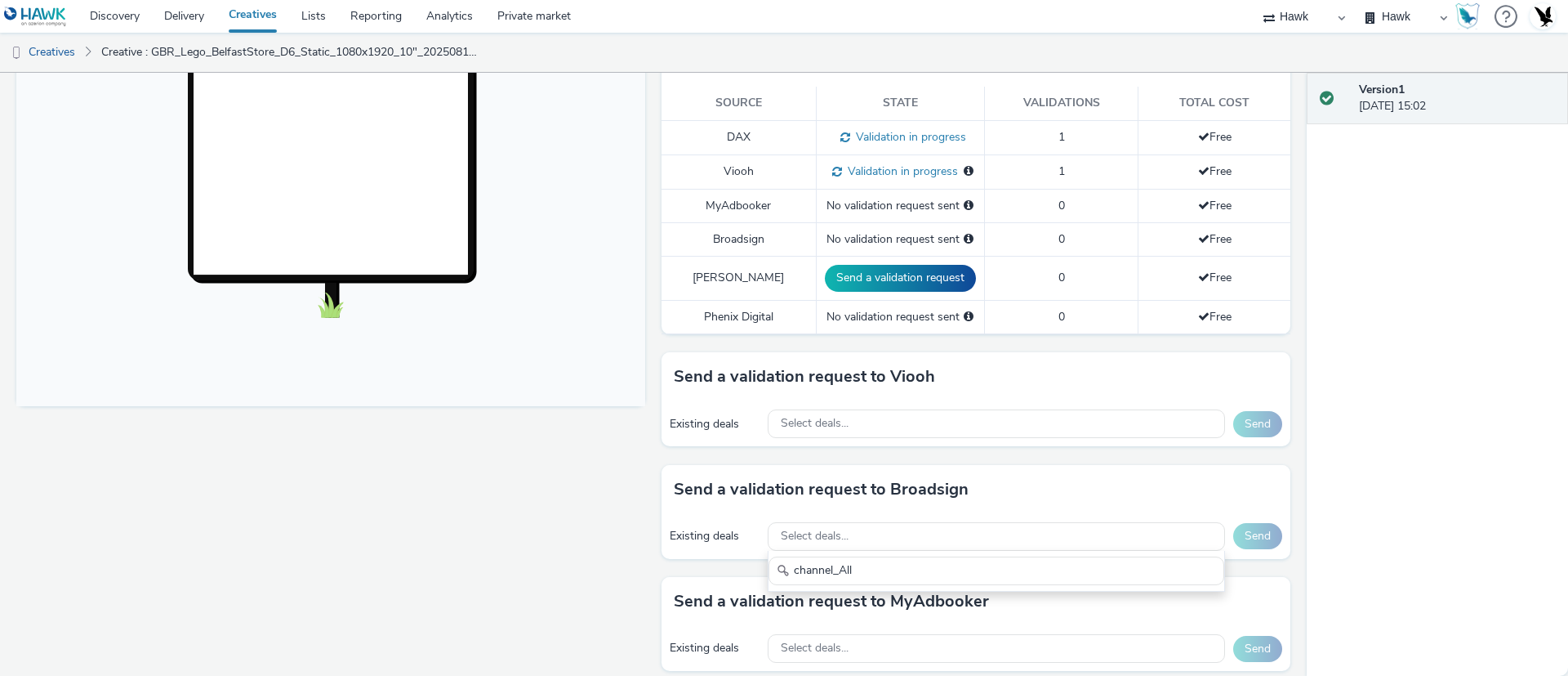
type input "channel_All"
click at [549, 550] on div "Fullscreen" at bounding box center [335, 437] width 637 height 1403
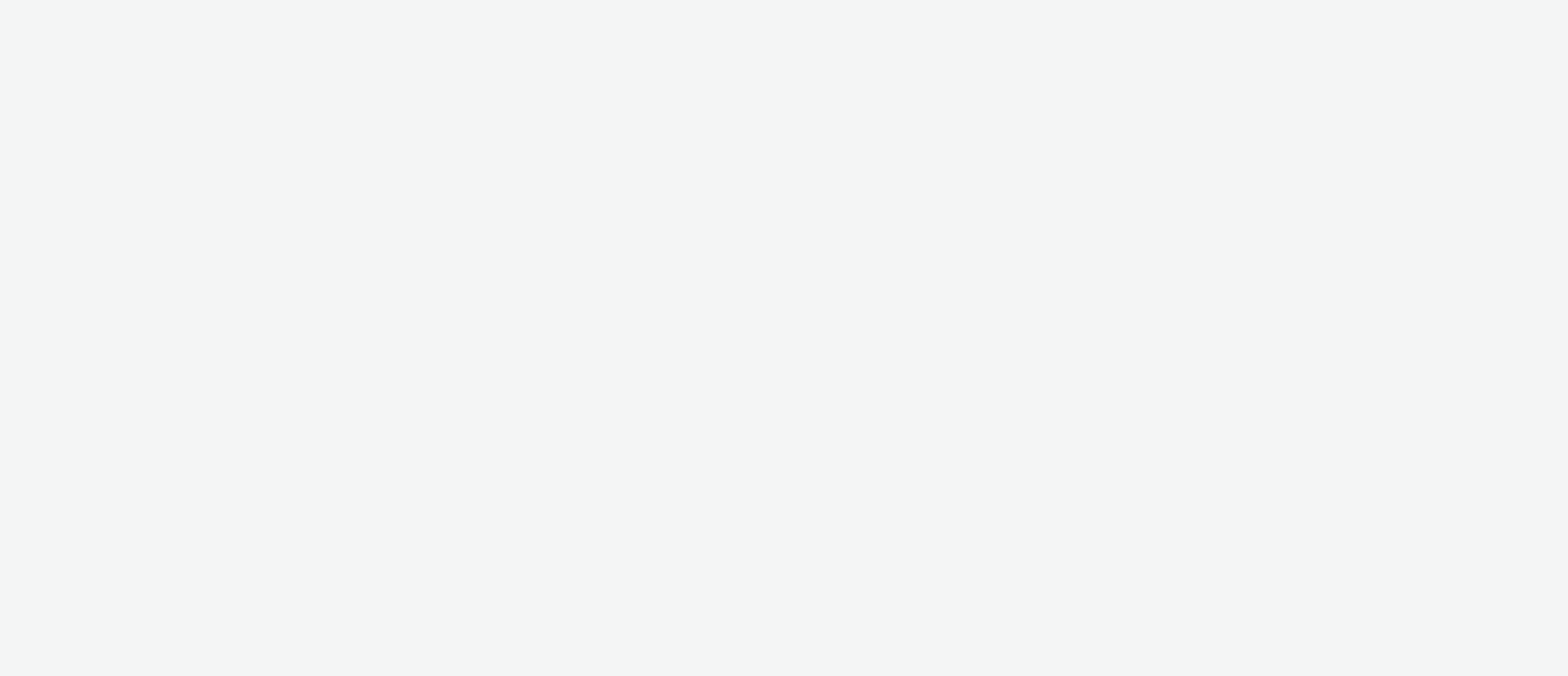
select select "11a7df10-284f-415c-b52a-427acf4c31ae"
